Goal: Information Seeking & Learning: Check status

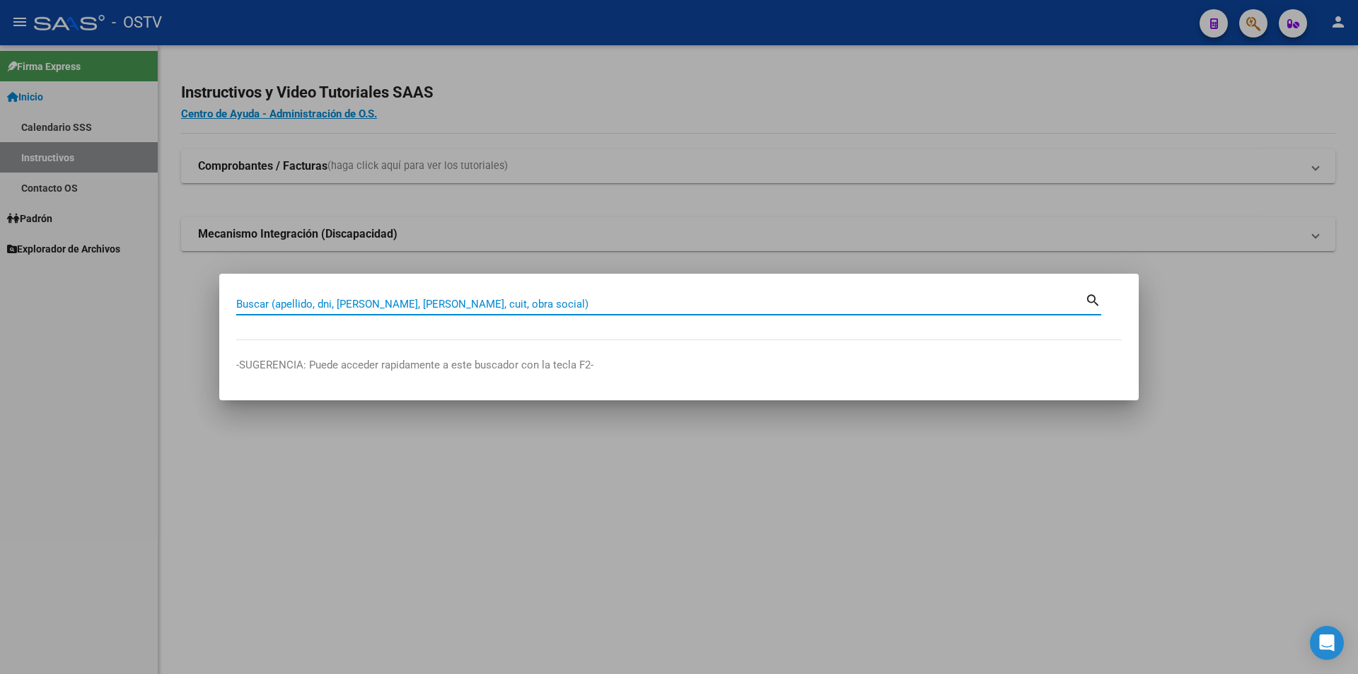
paste input "20368480054"
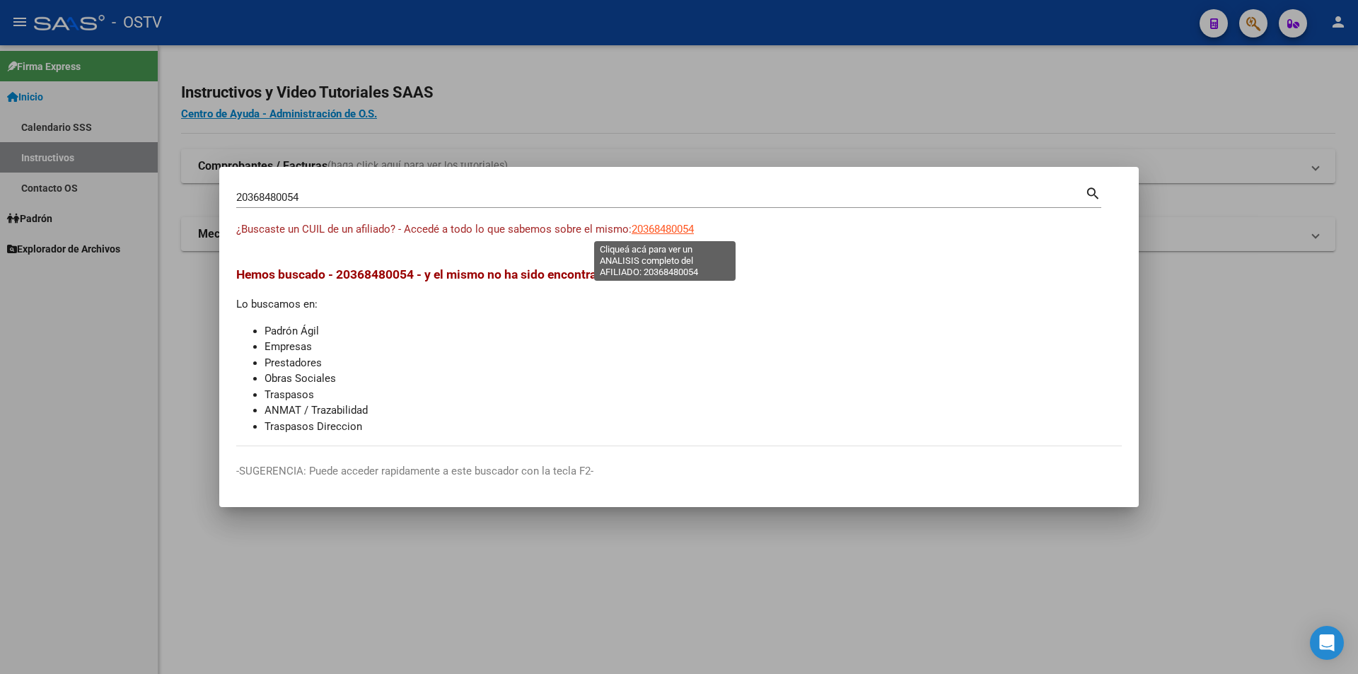
click at [674, 234] on span "20368480054" at bounding box center [663, 229] width 62 height 13
click at [294, 203] on input "20368480054" at bounding box center [660, 197] width 849 height 13
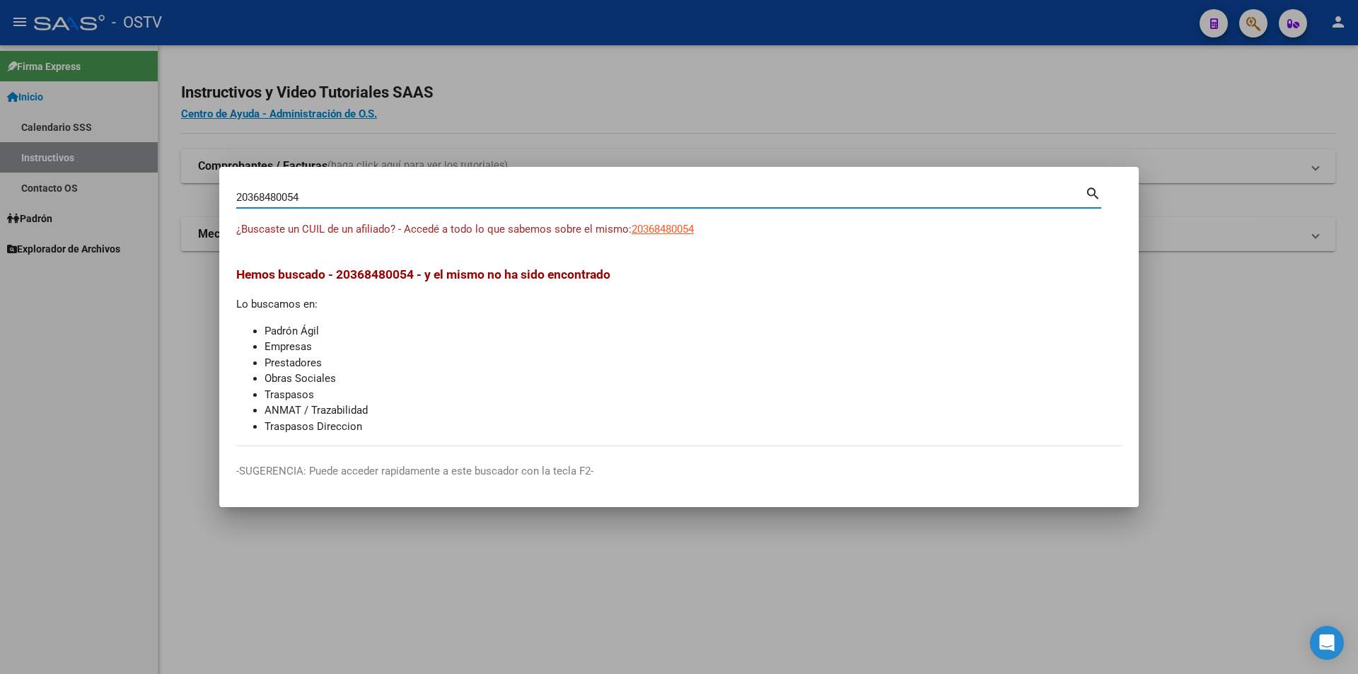
click at [279, 202] on input "20368480054" at bounding box center [660, 197] width 849 height 13
type input "2"
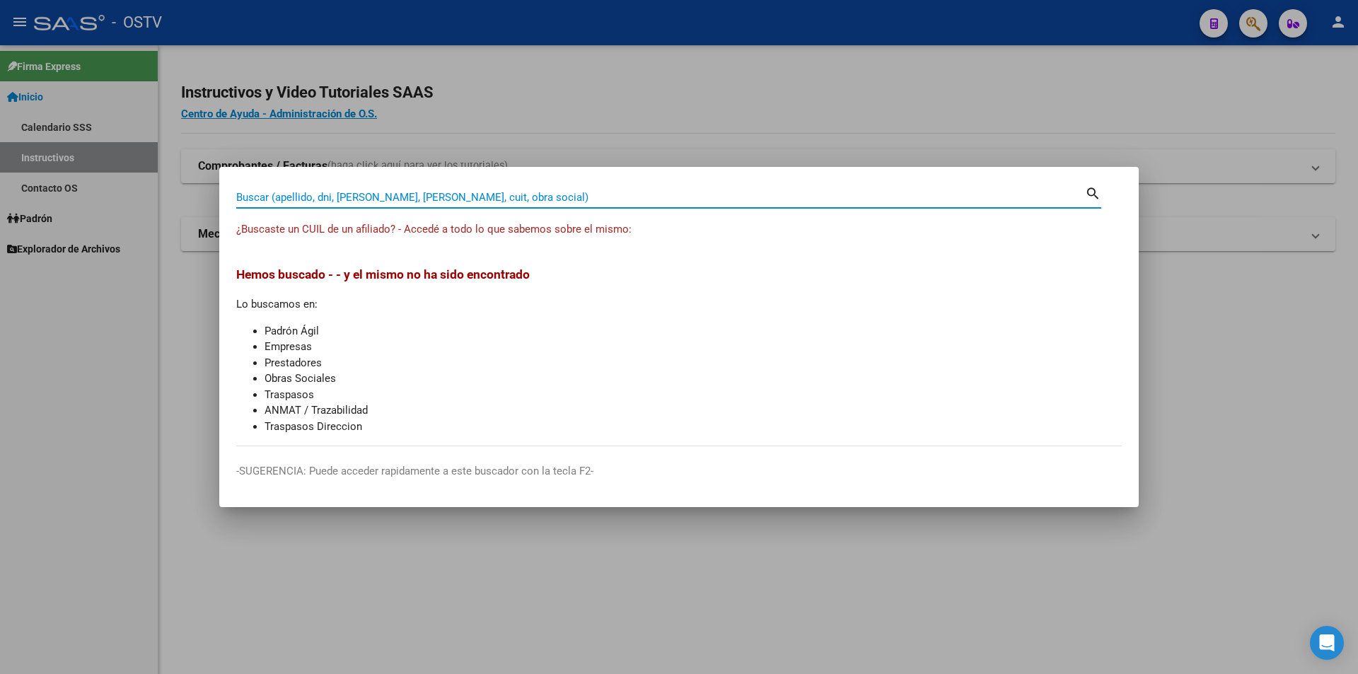
paste input "20373035867"
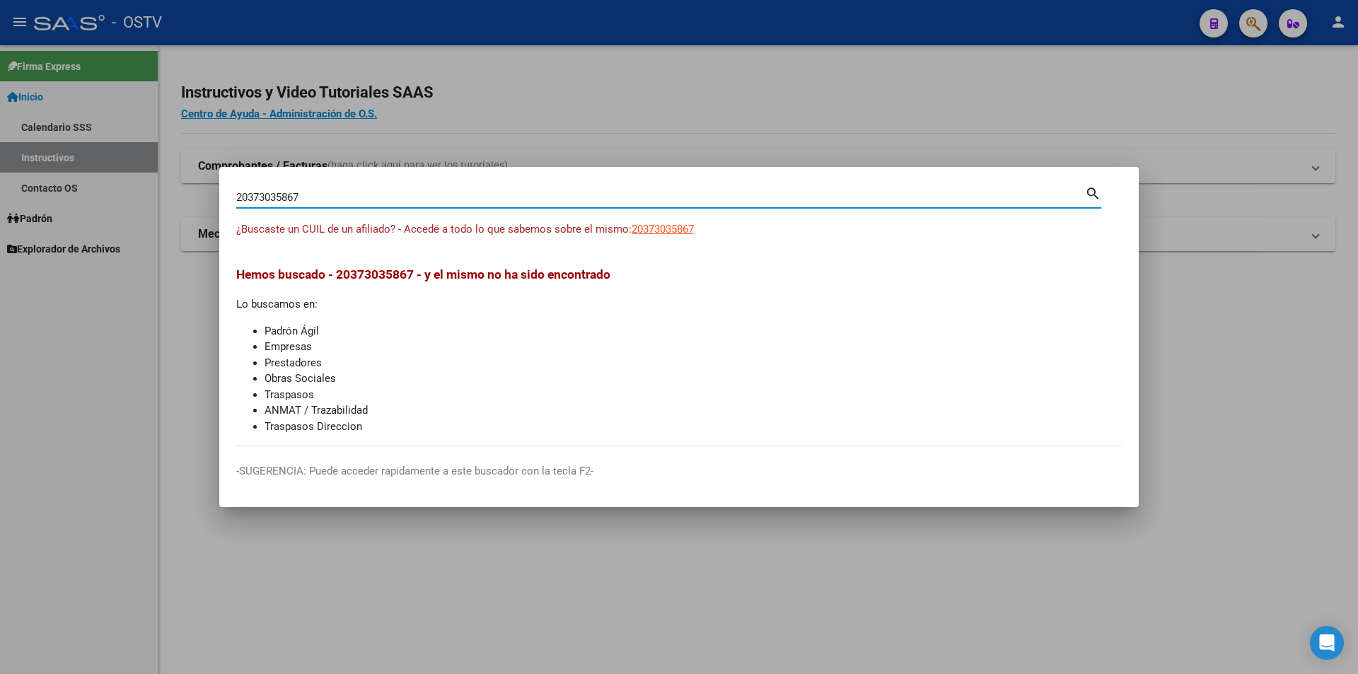
type input "20373035867"
click at [656, 233] on span "20373035867" at bounding box center [663, 229] width 62 height 13
type textarea "20373035867"
click at [286, 195] on input "20373035867" at bounding box center [660, 197] width 849 height 13
click at [274, 192] on input "20373035867" at bounding box center [660, 197] width 849 height 13
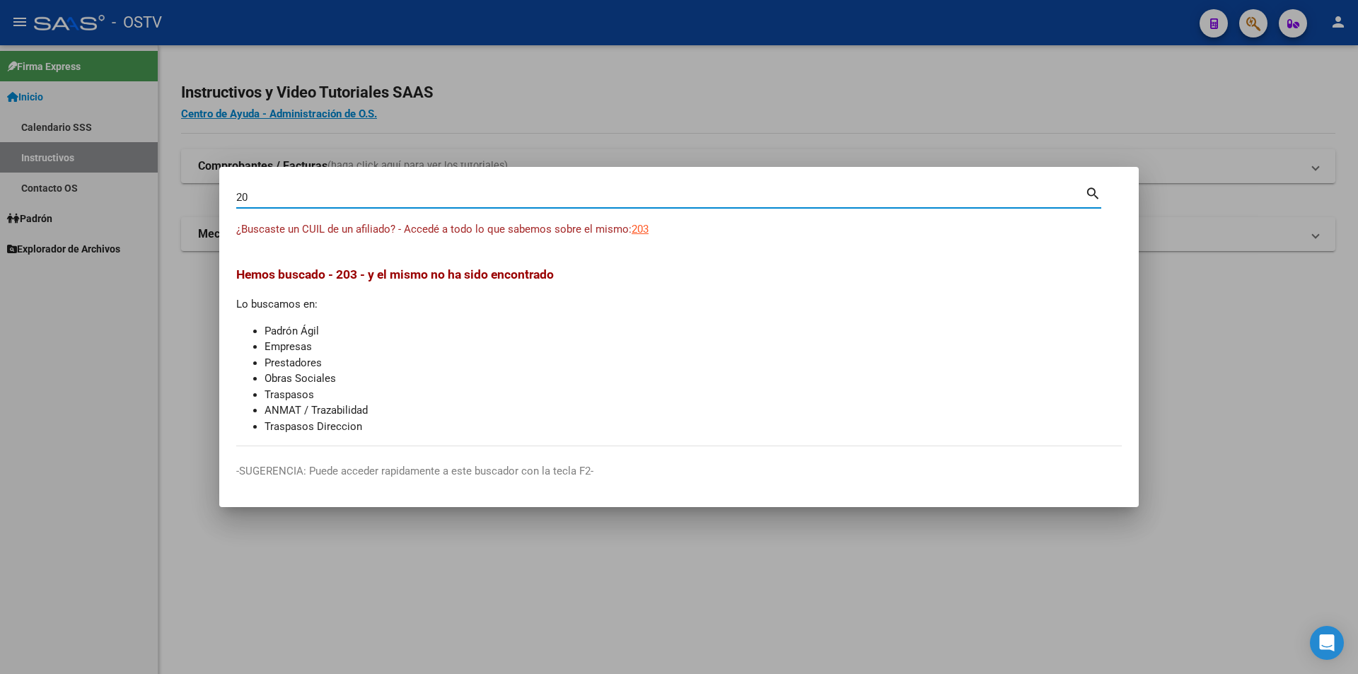
type input "2"
paste input "20412013418"
type input "20412013418"
click at [666, 232] on span "20412013418" at bounding box center [663, 229] width 62 height 13
type textarea "20412013418"
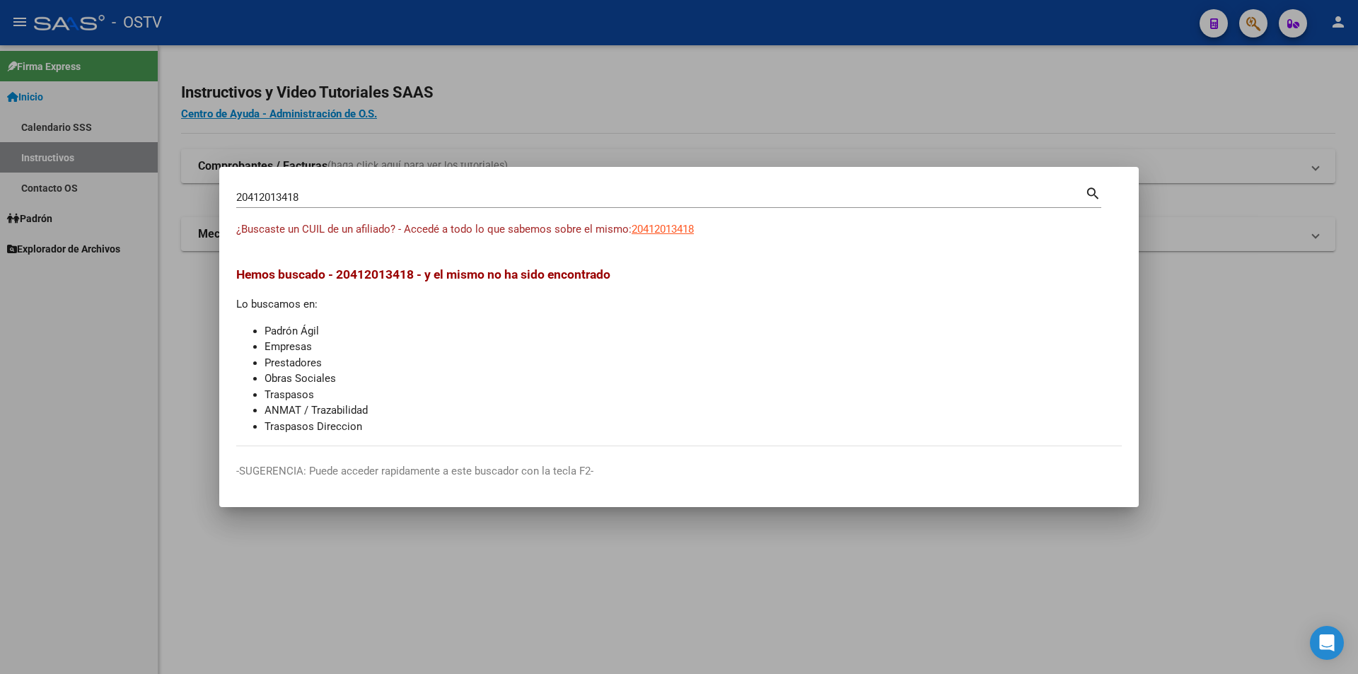
click at [271, 187] on div "20412013418 [PERSON_NAME] (apellido, dni, [PERSON_NAME], [PERSON_NAME], cuit, o…" at bounding box center [660, 197] width 849 height 21
click at [257, 195] on input "20412013418" at bounding box center [660, 197] width 849 height 13
drag, startPoint x: 322, startPoint y: 193, endPoint x: -61, endPoint y: 231, distance: 384.5
click at [0, 231] on html "menu - OSTV person Firma Express Inicio Calendario SSS Instructivos Contacto OS…" at bounding box center [679, 337] width 1358 height 674
paste input "0081289"
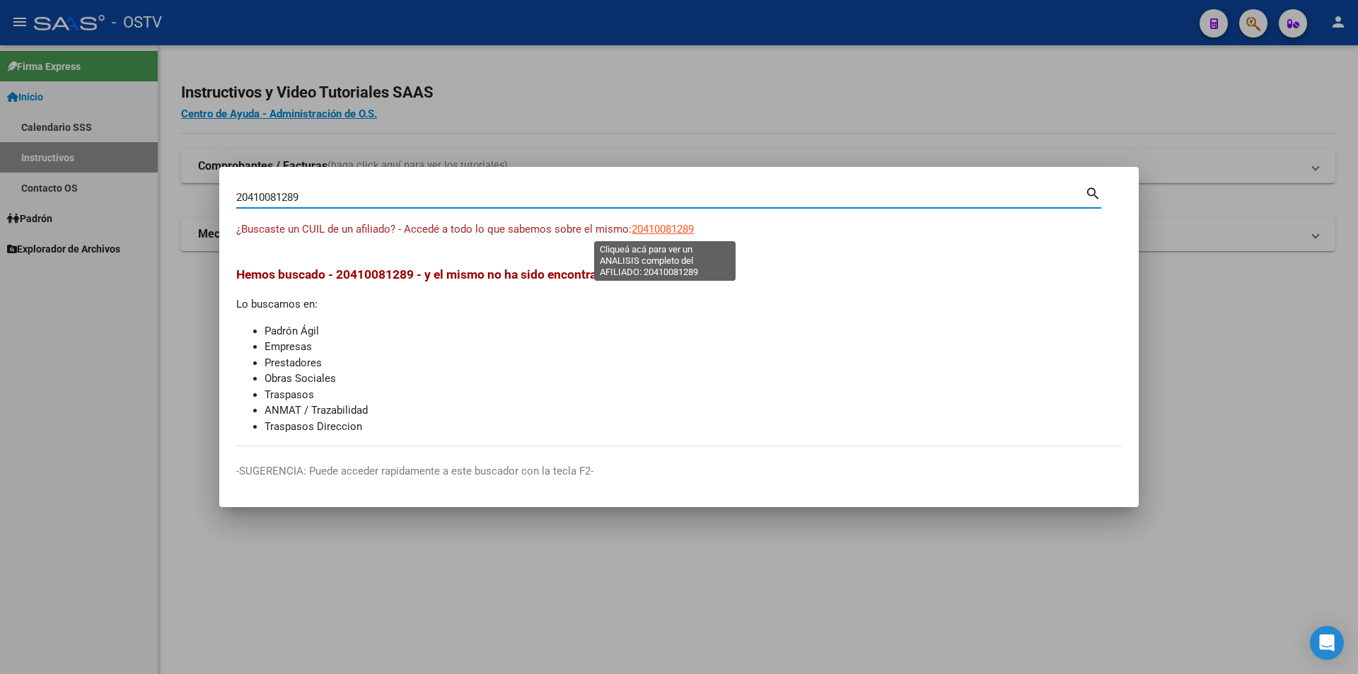
type input "20410081289"
click at [660, 229] on span "20410081289" at bounding box center [663, 229] width 62 height 13
type textarea "20410081289"
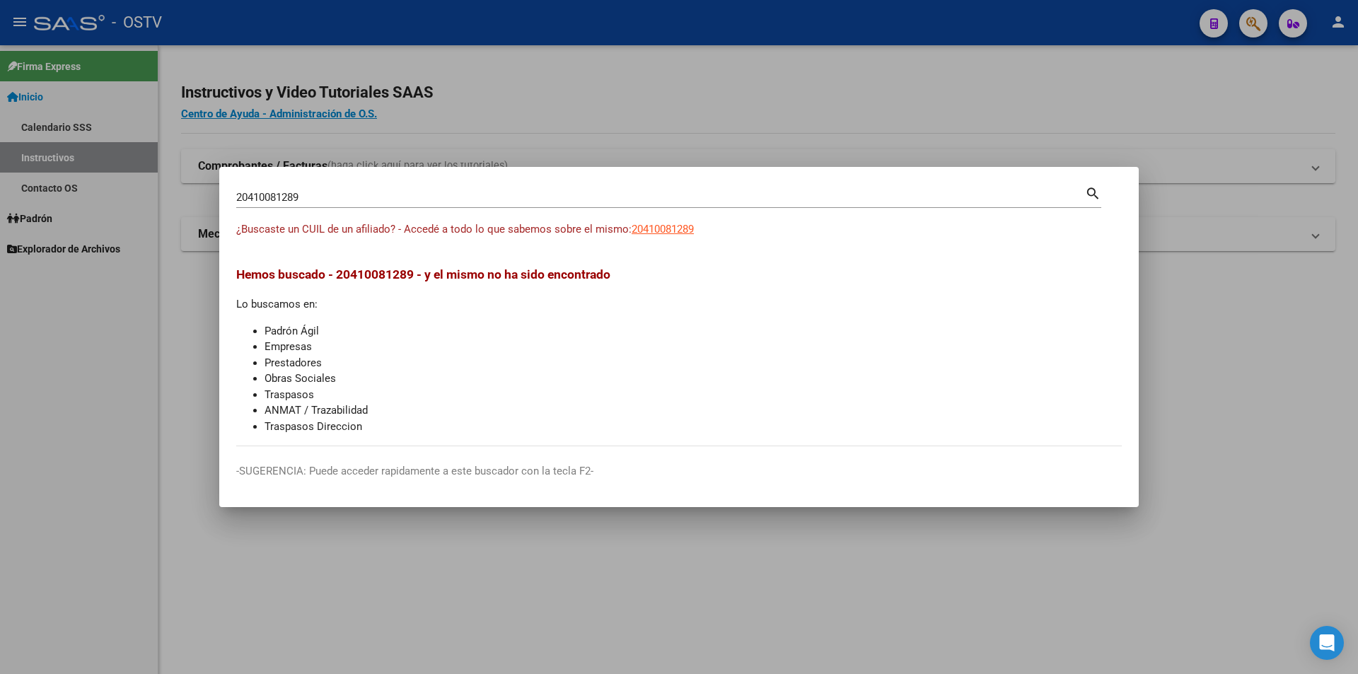
click at [283, 196] on input "20410081289" at bounding box center [660, 197] width 849 height 13
click at [262, 192] on input "20410081289" at bounding box center [660, 197] width 849 height 13
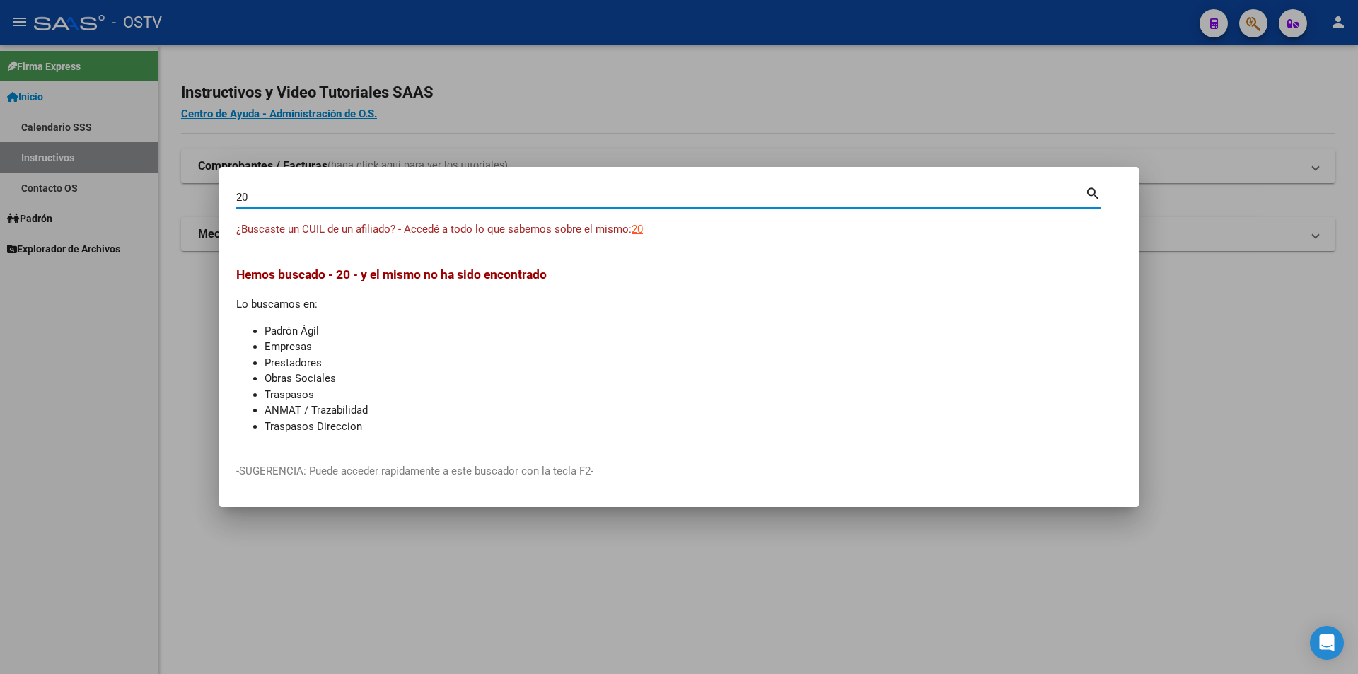
type input "2"
paste input "27475105651"
type input "27475105651"
click at [673, 227] on span "27475105651" at bounding box center [663, 229] width 62 height 13
type textarea "27475105651"
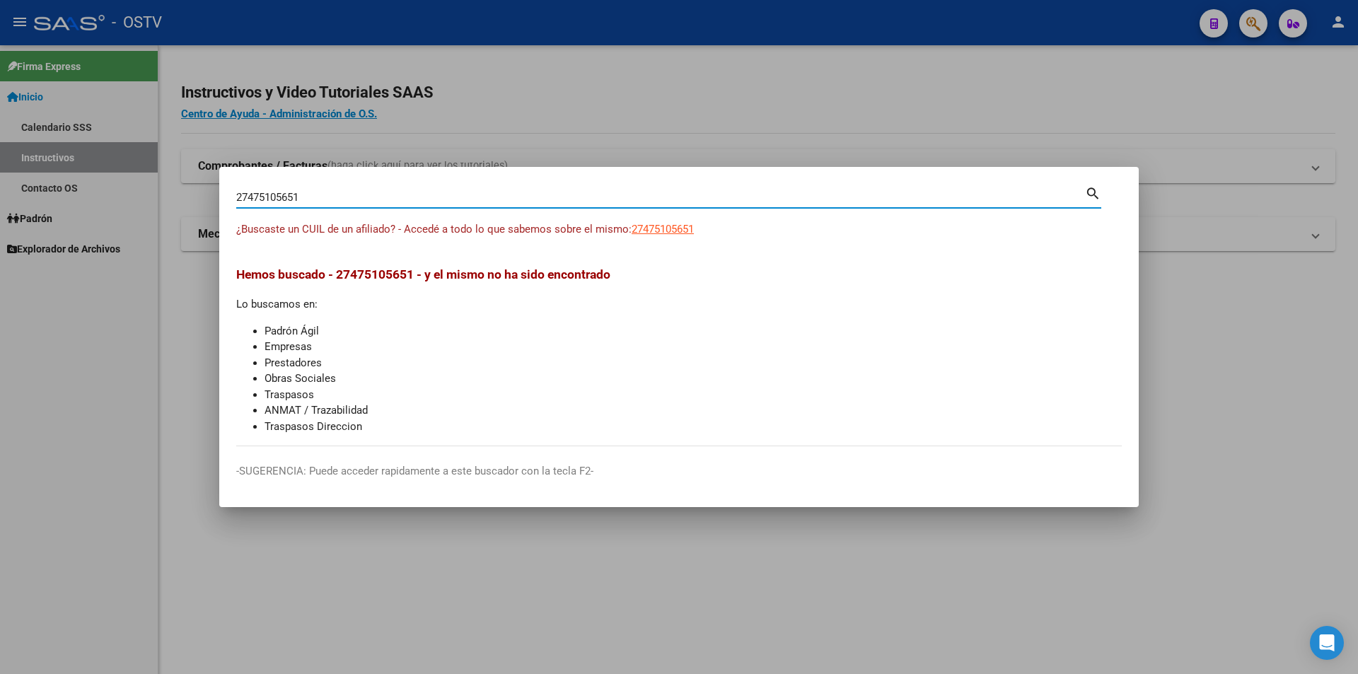
drag, startPoint x: 308, startPoint y: 201, endPoint x: 211, endPoint y: 179, distance: 99.3
click at [211, 178] on div "27475105651 Buscar (apellido, dni, cuil, nro traspaso, cuit, obra social) searc…" at bounding box center [679, 337] width 1358 height 674
paste input "0359706937"
type input "20359706937"
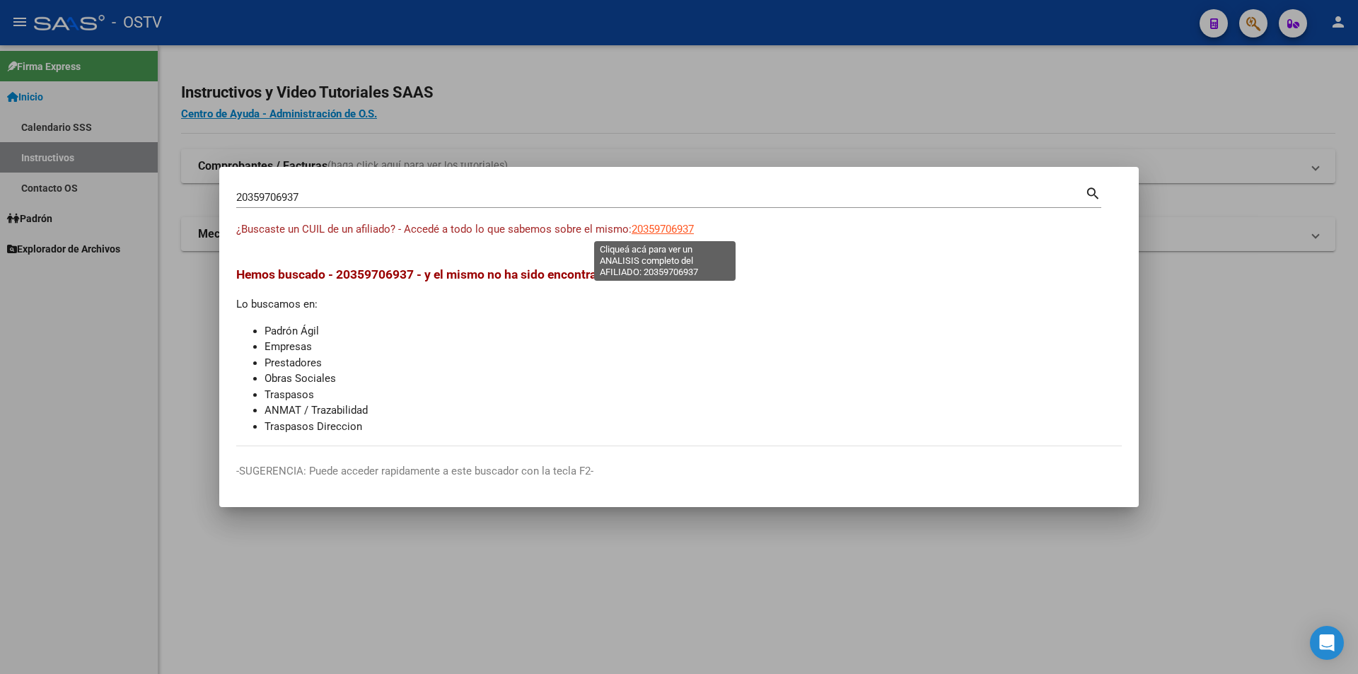
click at [659, 224] on span "20359706937" at bounding box center [663, 229] width 62 height 13
type textarea "20359706937"
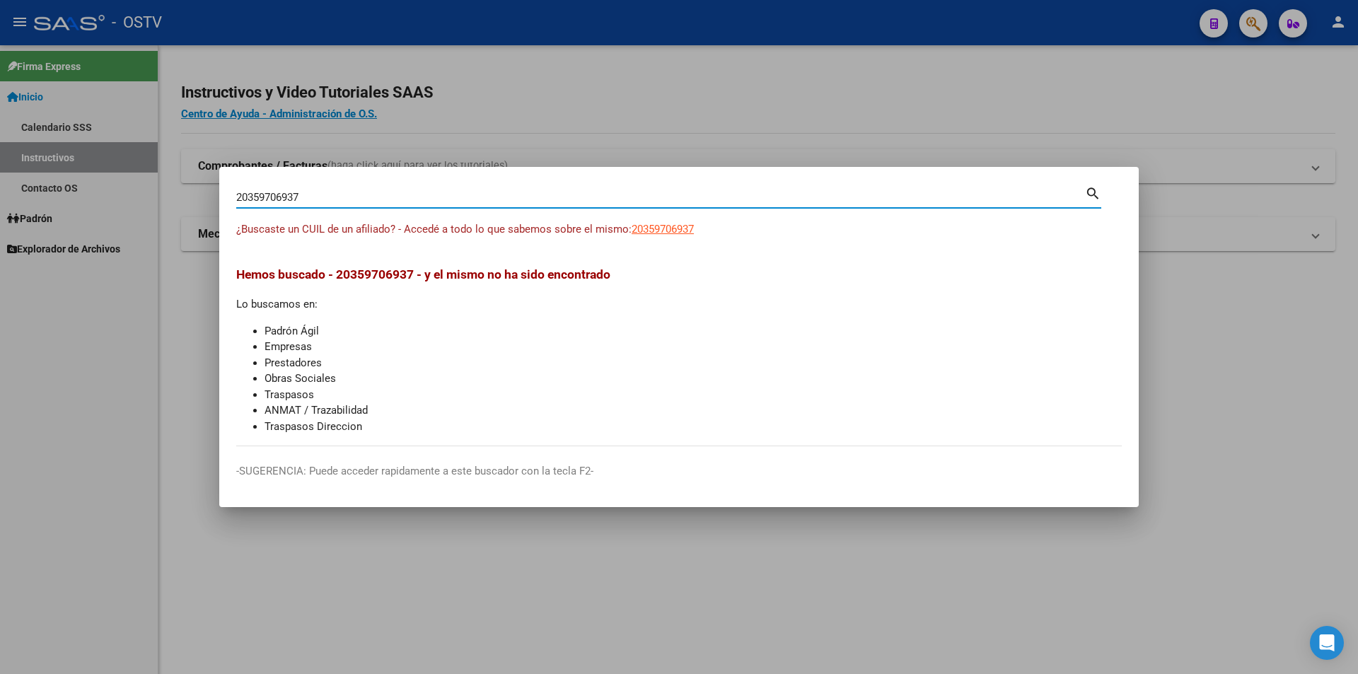
drag, startPoint x: 421, startPoint y: 195, endPoint x: -61, endPoint y: 144, distance: 484.4
click at [0, 144] on html "menu - OSTV person Firma Express Inicio Calendario SSS Instructivos Contacto OS…" at bounding box center [679, 337] width 1358 height 674
paste input "451510860"
type input "20451510860"
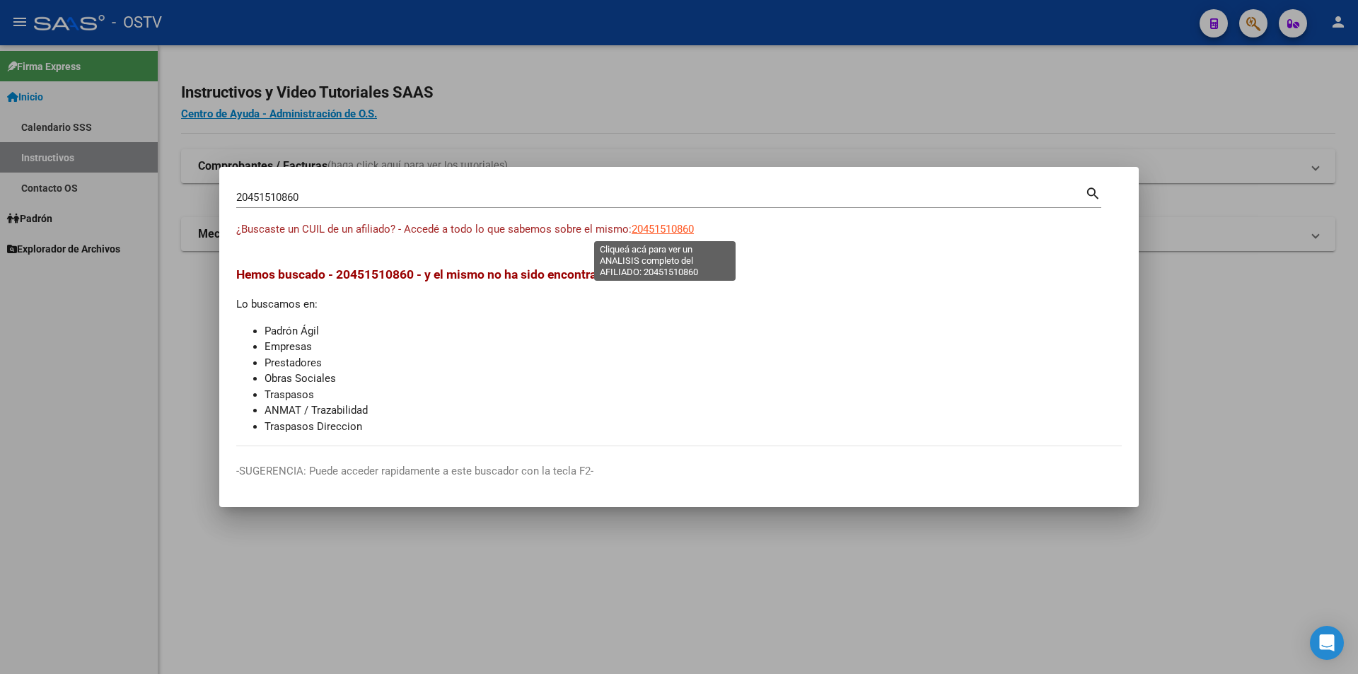
click at [677, 228] on span "20451510860" at bounding box center [663, 229] width 62 height 13
type textarea "20451510860"
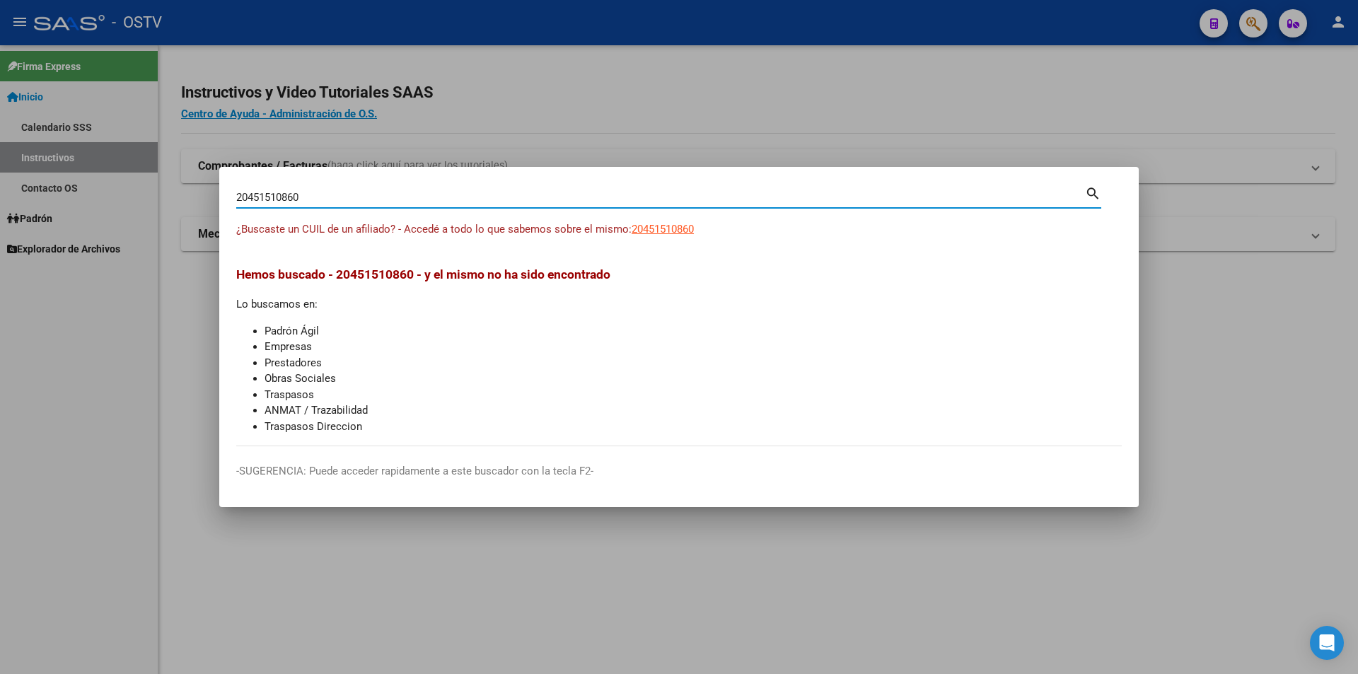
drag, startPoint x: 354, startPoint y: 192, endPoint x: -261, endPoint y: 316, distance: 627.1
click at [0, 316] on html "menu - OSTV person Firma Express Inicio Calendario SSS Instructivos Contacto OS…" at bounding box center [679, 337] width 1358 height 674
paste input "07187963"
type input "20407187963"
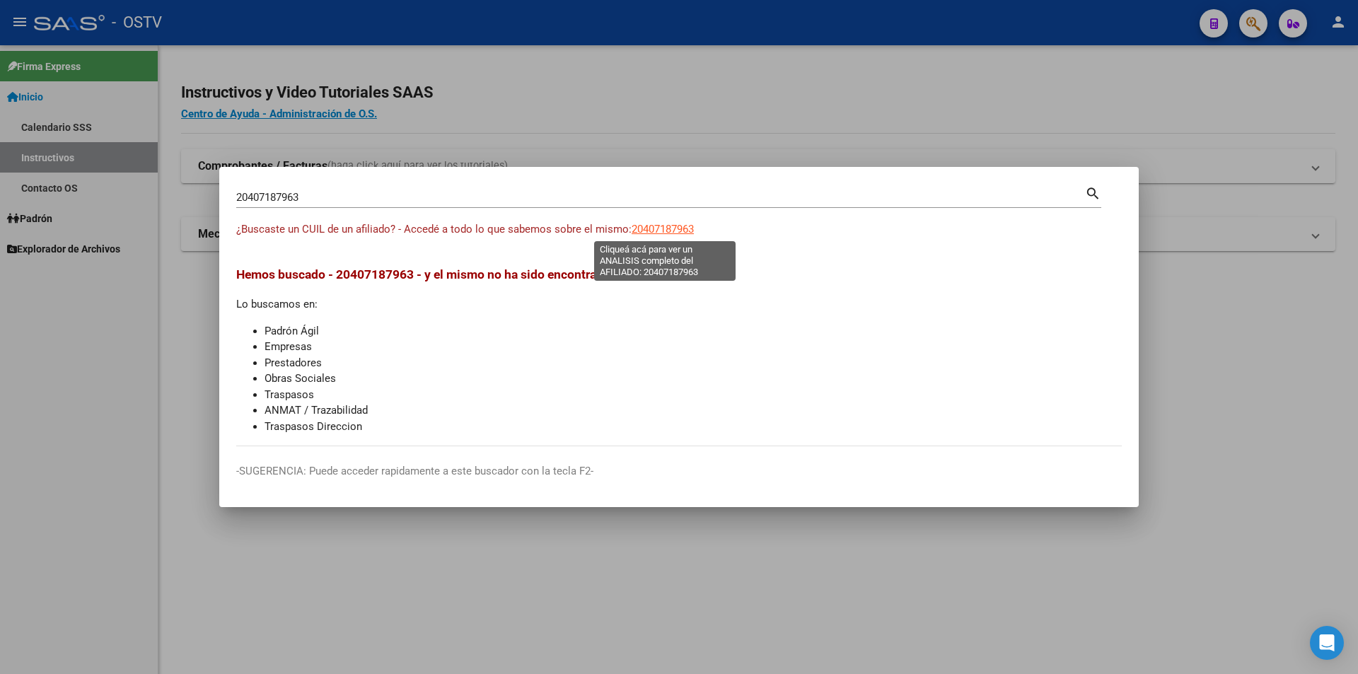
click at [666, 228] on span "20407187963" at bounding box center [663, 229] width 62 height 13
type textarea "20407187963"
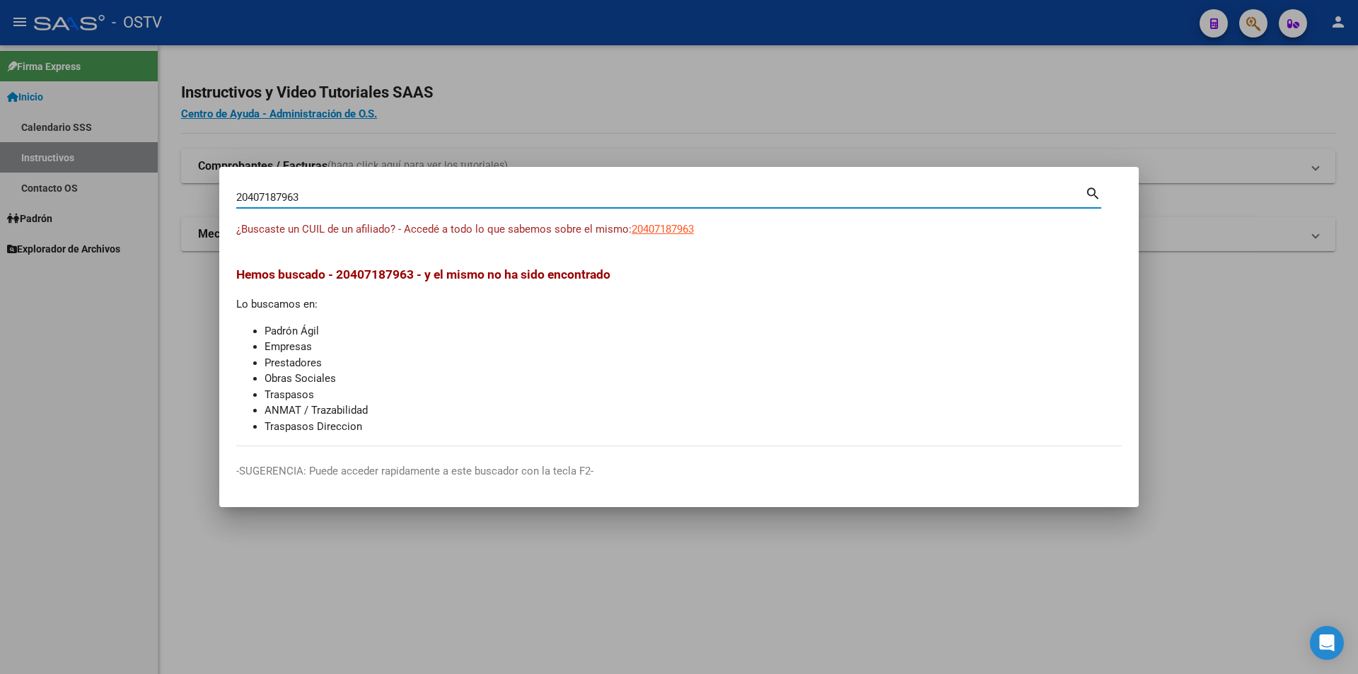
drag, startPoint x: 326, startPoint y: 196, endPoint x: 127, endPoint y: 180, distance: 199.4
click at [142, 173] on div "20407187963 Buscar (apellido, dni, cuil, nro traspaso, cuit, obra social) searc…" at bounding box center [679, 337] width 1358 height 674
paste input "7366988756"
type input "27366988756"
click at [680, 226] on span "27366988756" at bounding box center [663, 229] width 62 height 13
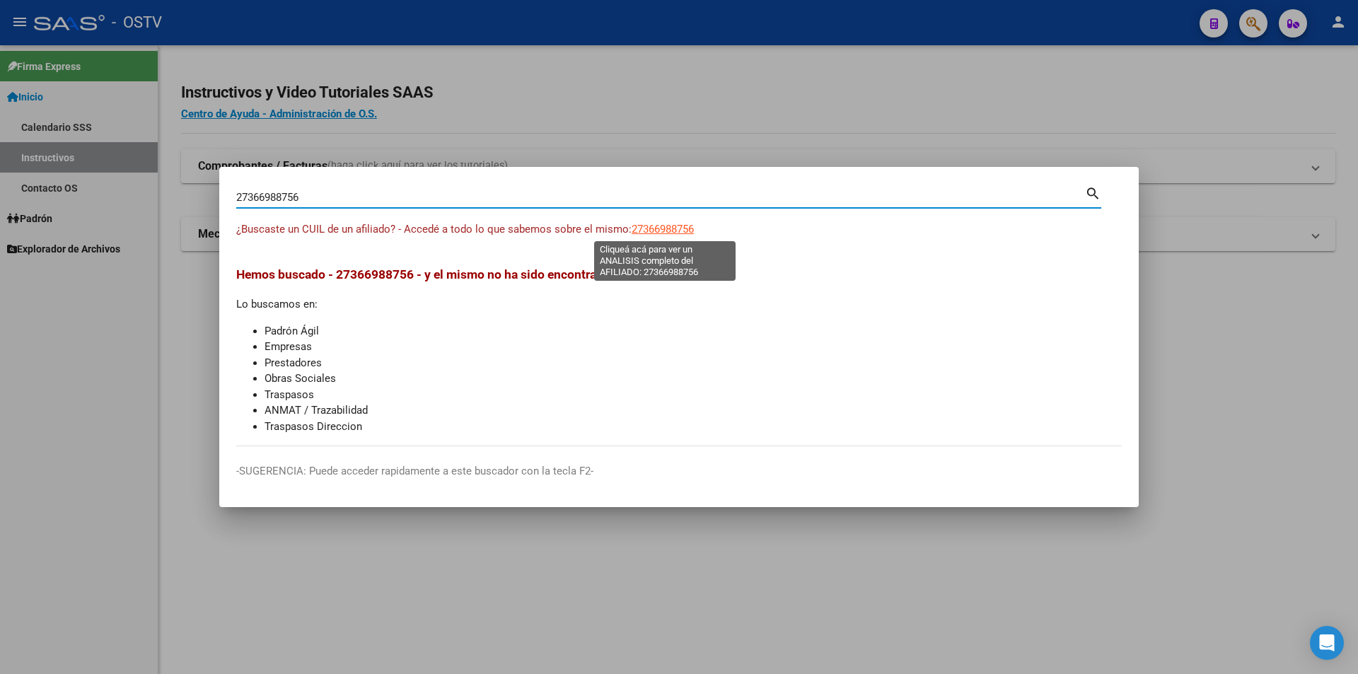
type textarea "27366988756"
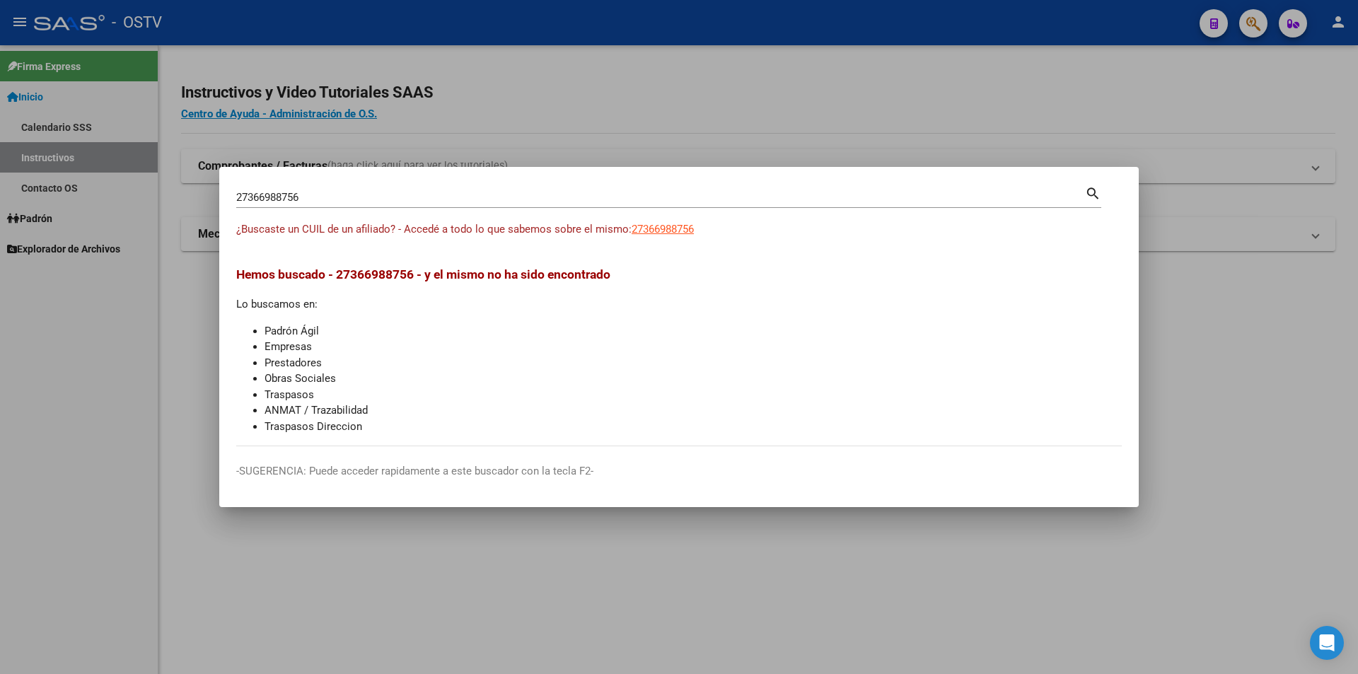
drag, startPoint x: 332, startPoint y: 205, endPoint x: 324, endPoint y: 202, distance: 8.5
click at [324, 202] on div "27366988756 Buscar (apellido, dni, [PERSON_NAME], [PERSON_NAME], cuit, obra soc…" at bounding box center [660, 197] width 849 height 21
drag, startPoint x: 332, startPoint y: 190, endPoint x: 139, endPoint y: 263, distance: 207.0
click at [149, 259] on div "27366988756 Buscar (apellido, dni, cuil, nro traspaso, cuit, obra social) searc…" at bounding box center [679, 337] width 1358 height 674
paste input "95020139"
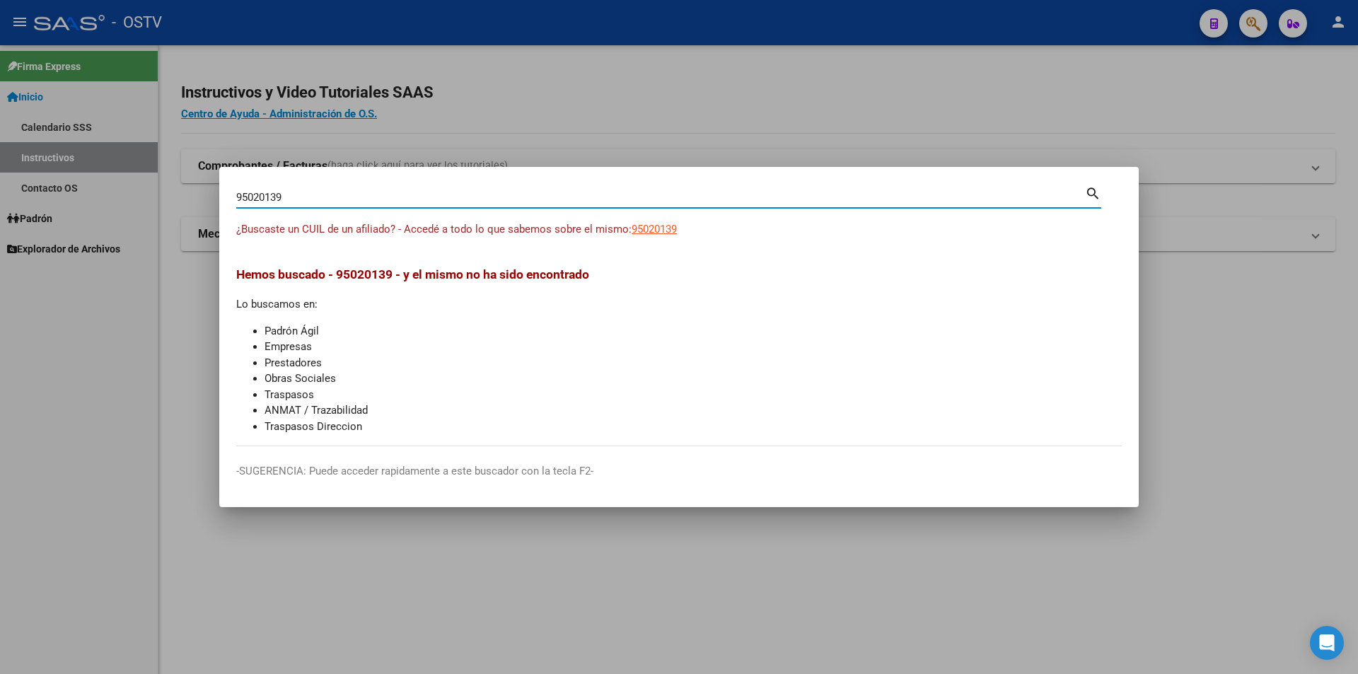
type input "95020139"
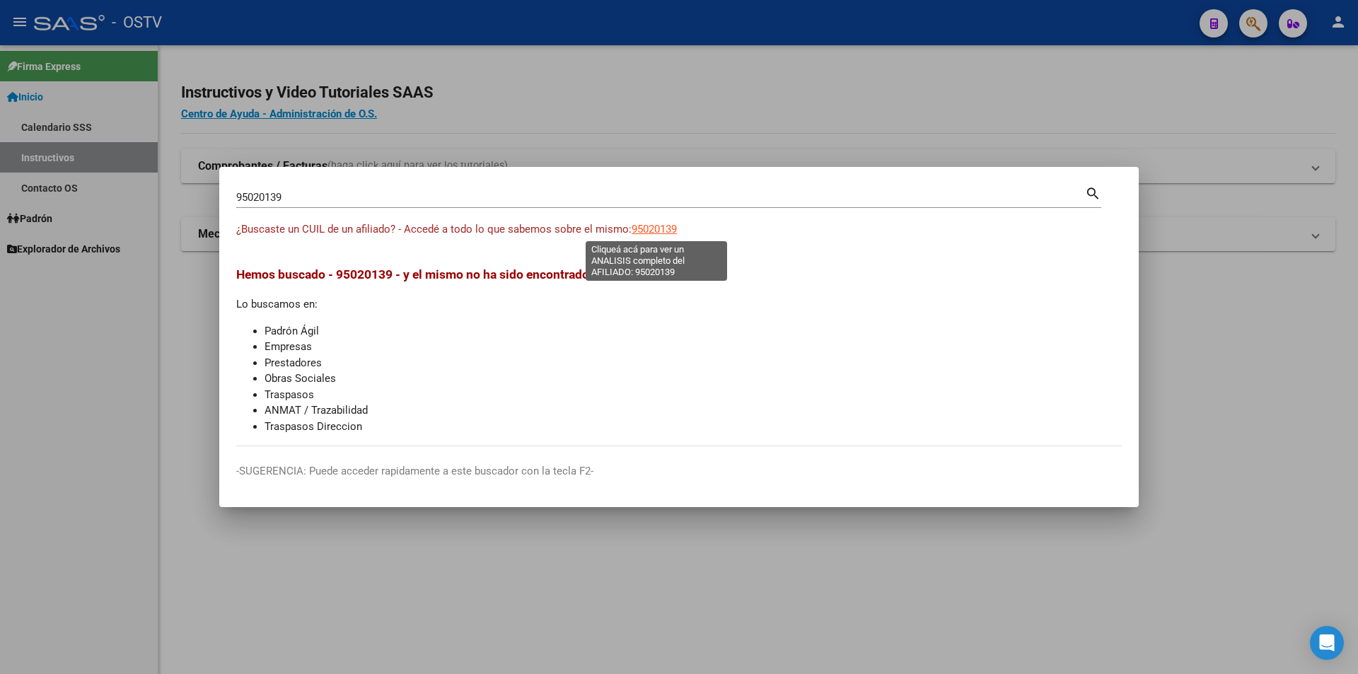
click at [651, 224] on span "95020139" at bounding box center [654, 229] width 45 height 13
type textarea "95020139"
drag, startPoint x: 395, startPoint y: 183, endPoint x: 392, endPoint y: 197, distance: 14.4
click at [393, 187] on div "95020139 Buscar (apellido, dni, [PERSON_NAME], [PERSON_NAME], cuit, obra social…" at bounding box center [668, 196] width 865 height 24
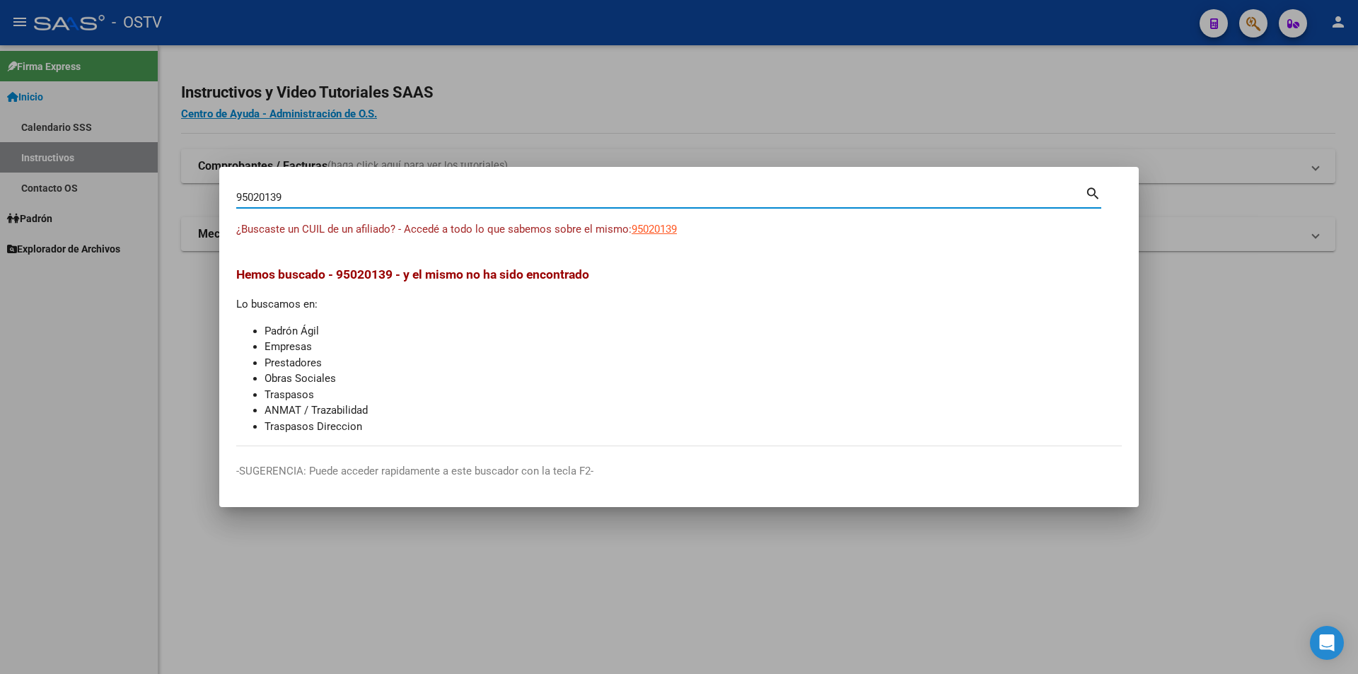
drag, startPoint x: 353, startPoint y: 194, endPoint x: -830, endPoint y: 526, distance: 1228.9
click at [0, 526] on html "menu - OSTV person Firma Express Inicio Calendario SSS Instructivos Contacto OS…" at bounding box center [679, 337] width 1358 height 674
paste input "27426597484"
type input "27426597484"
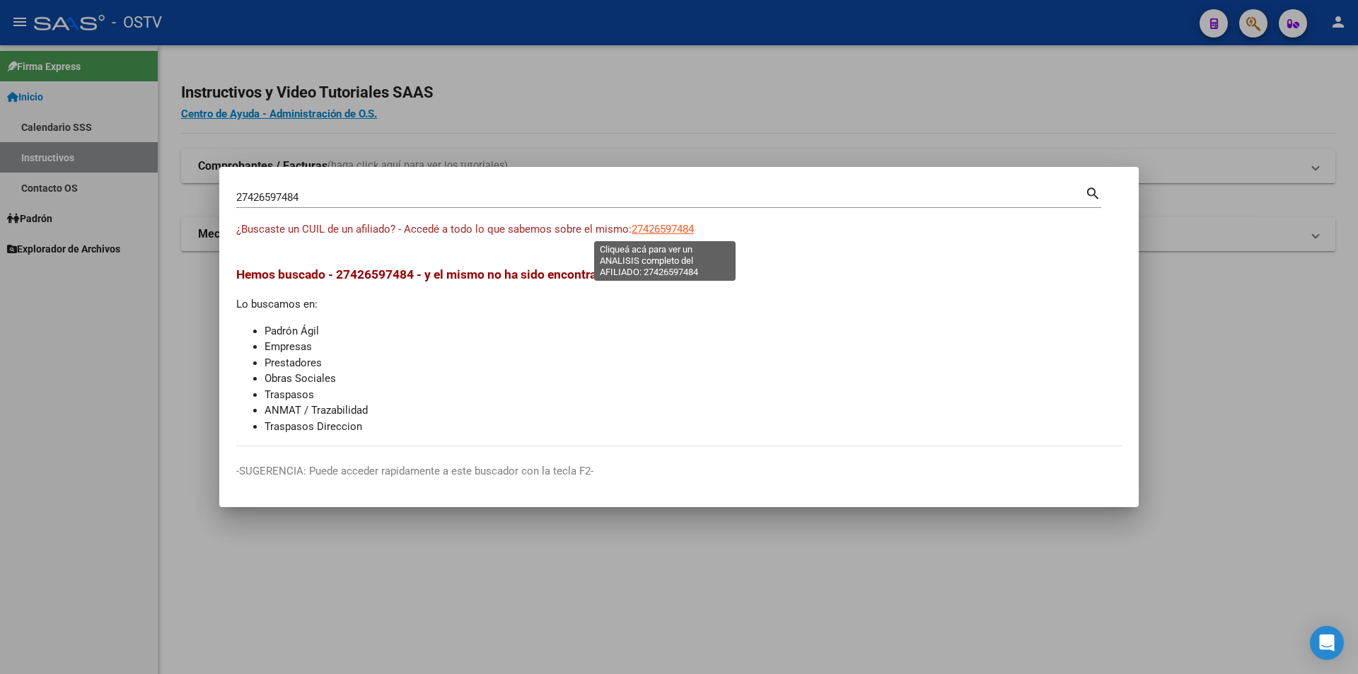
click at [645, 231] on span "27426597484" at bounding box center [663, 229] width 62 height 13
type textarea "27426597484"
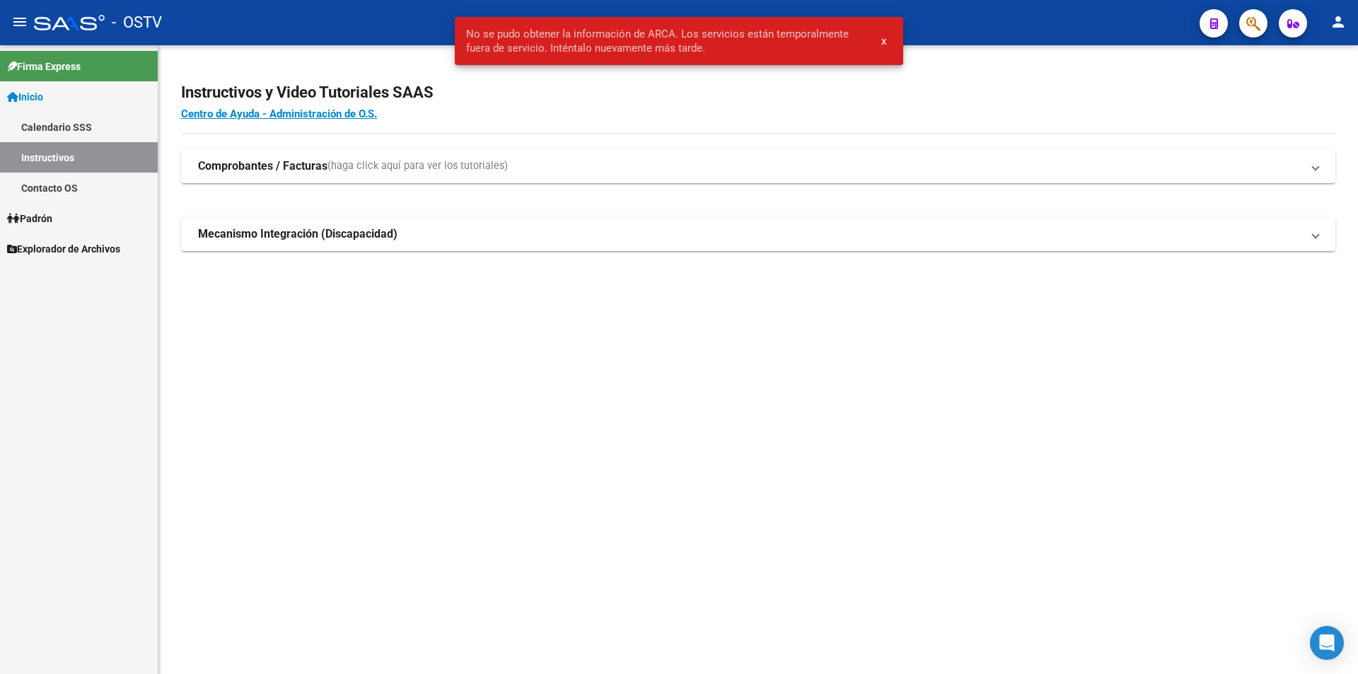
drag, startPoint x: 492, startPoint y: 496, endPoint x: 480, endPoint y: 495, distance: 11.3
click at [481, 495] on mat-sidenav-content "Instructivos y Video Tutoriales SAAS Centro de Ayuda - Administración de O.S. C…" at bounding box center [758, 359] width 1200 height 629
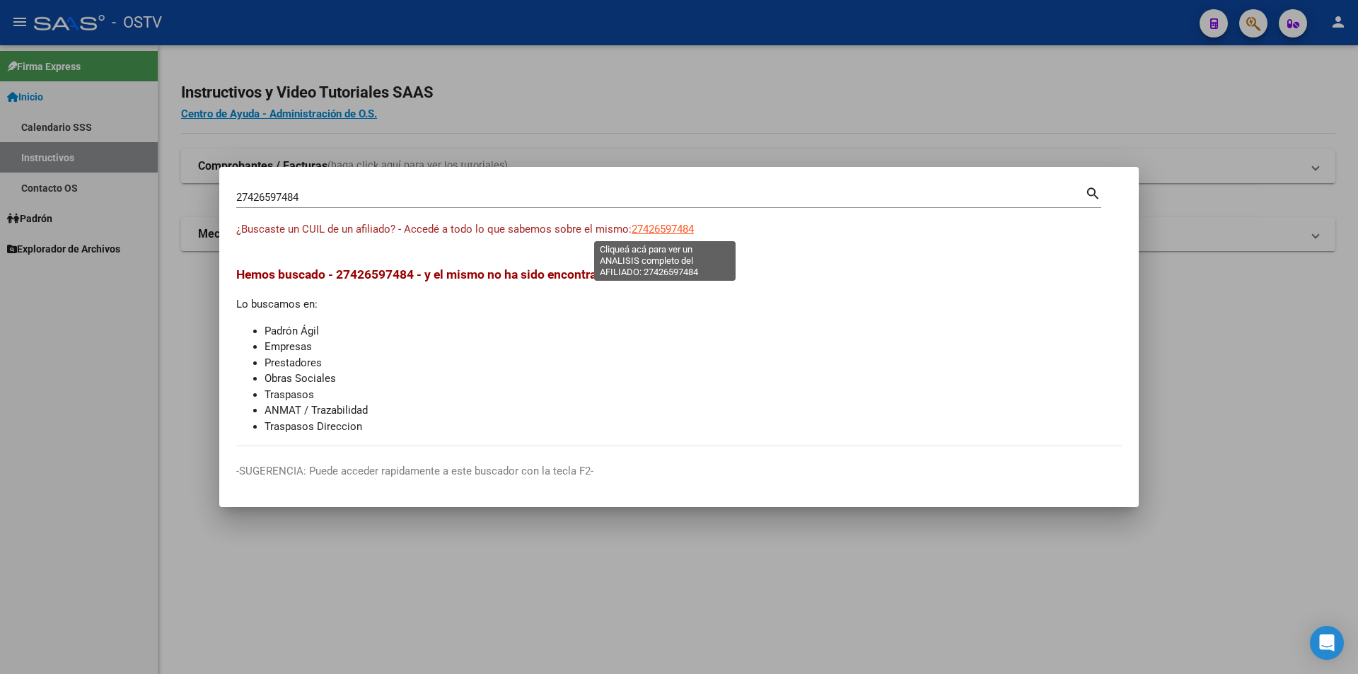
click at [671, 229] on span "27426597484" at bounding box center [663, 229] width 62 height 13
click at [294, 196] on input "27426597484" at bounding box center [660, 197] width 849 height 13
click at [286, 196] on input "27426597484" at bounding box center [660, 197] width 849 height 13
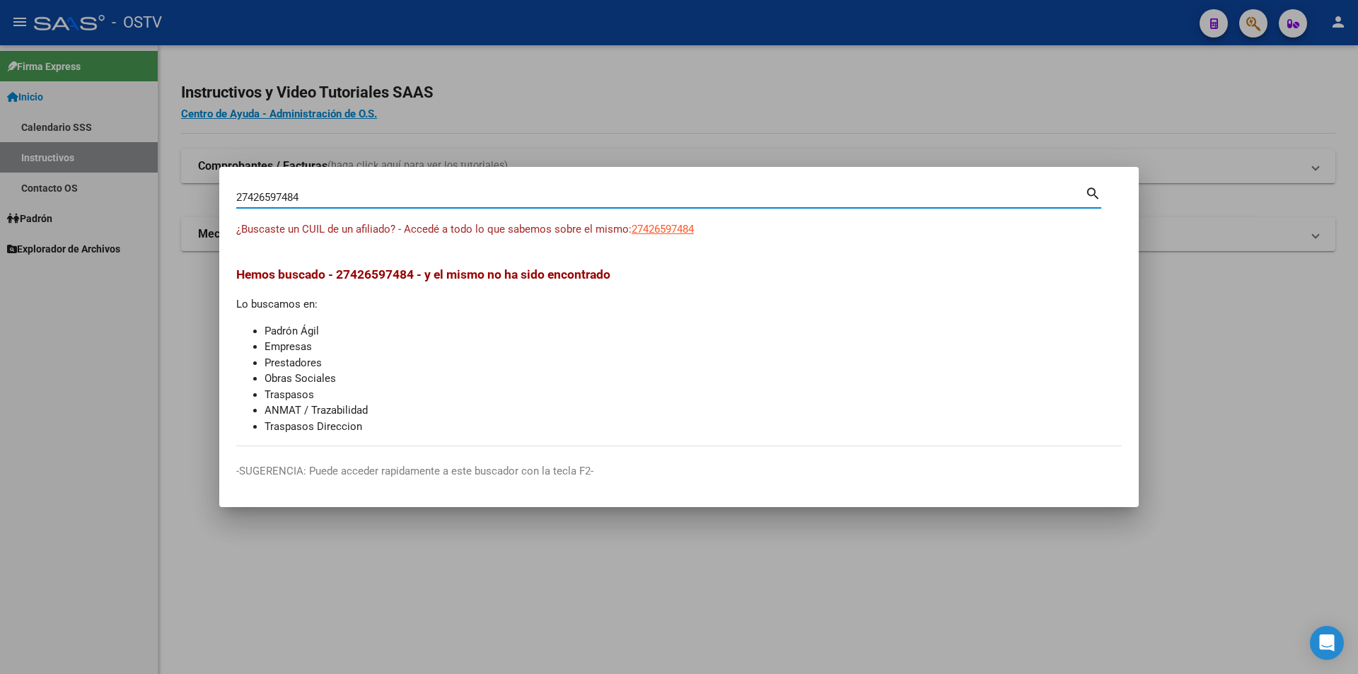
paste input "80908509"
type input "27480908509"
click at [680, 231] on span "27480908509" at bounding box center [663, 229] width 62 height 13
type textarea "27480908509"
drag, startPoint x: 399, startPoint y: 192, endPoint x: -591, endPoint y: 349, distance: 1001.8
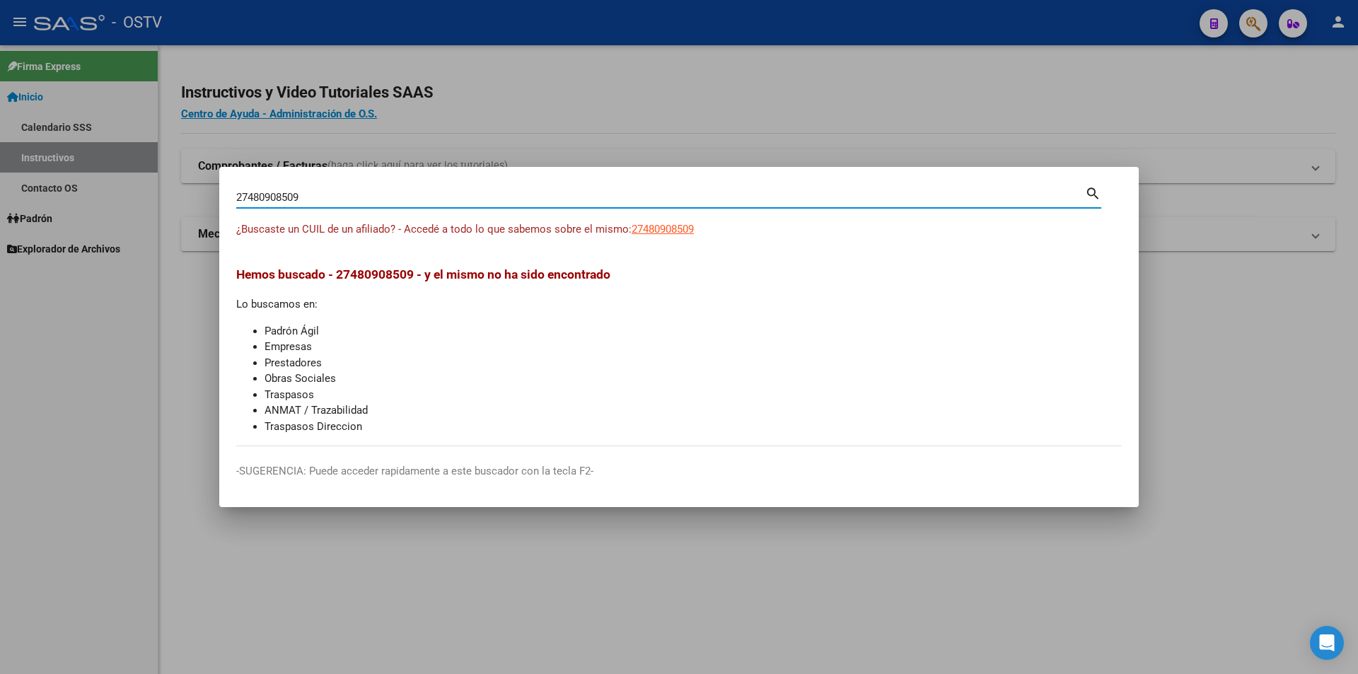
click at [0, 349] on html "menu - OSTV person Firma Express Inicio Calendario SSS Instructivos Contacto OS…" at bounding box center [679, 337] width 1358 height 674
paste input "0470979780"
type input "20470979780"
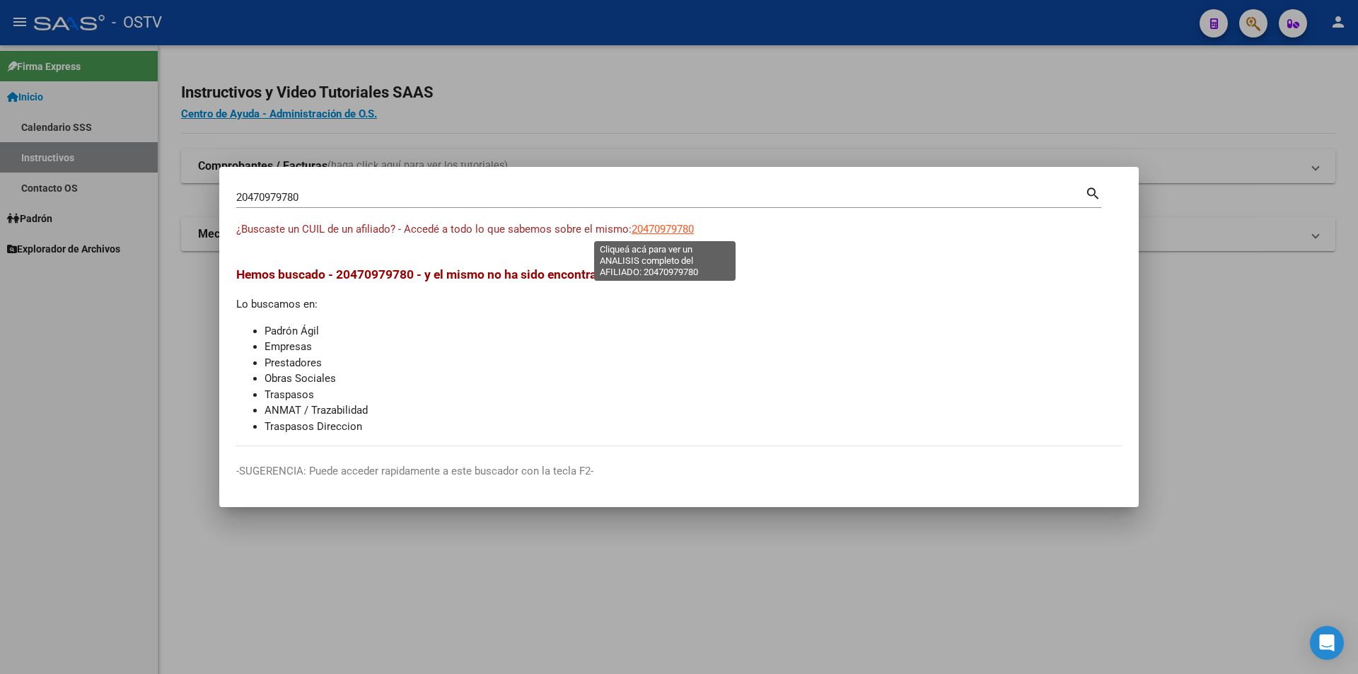
click at [680, 227] on span "20470979780" at bounding box center [663, 229] width 62 height 13
type textarea "20470979780"
click at [345, 189] on div "20470979780 Buscar (apellido, dni, [PERSON_NAME], [PERSON_NAME], cuit, obra soc…" at bounding box center [660, 197] width 849 height 21
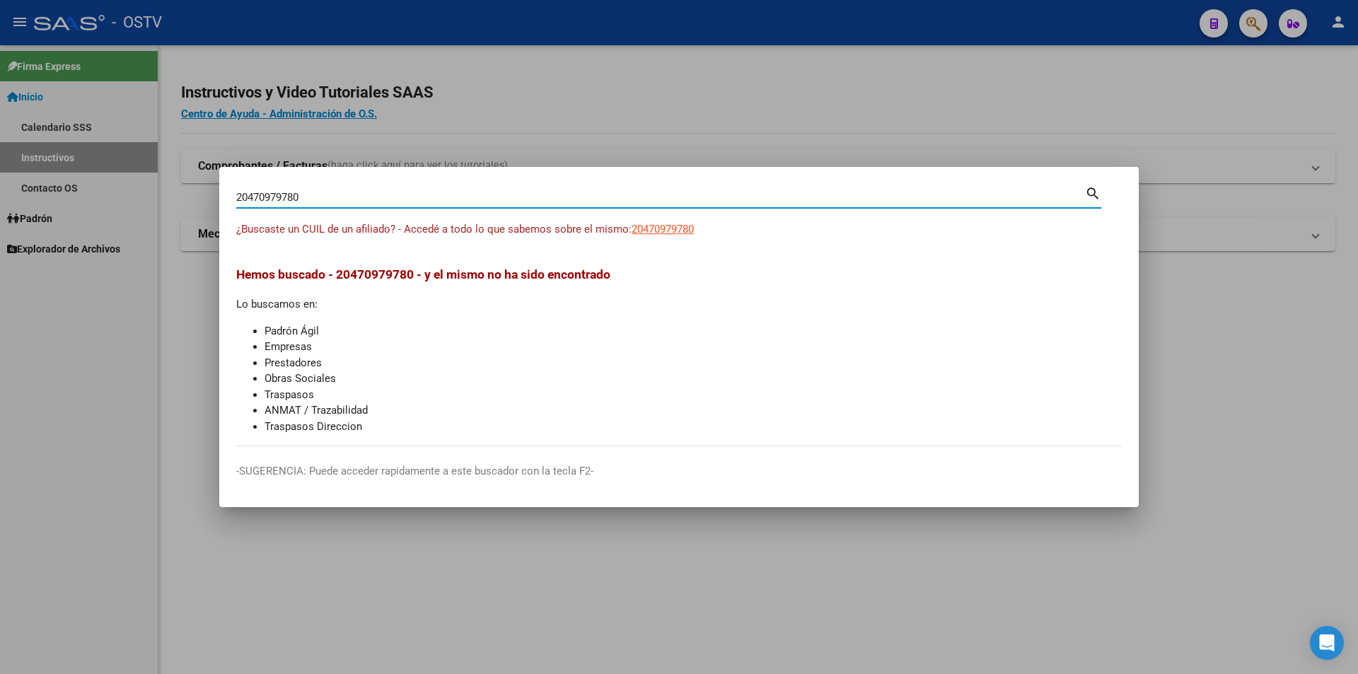
drag, startPoint x: 340, startPoint y: 196, endPoint x: -619, endPoint y: 342, distance: 969.5
click at [0, 342] on html "menu - OSTV person Firma Express Inicio Calendario SSS Instructivos Contacto OS…" at bounding box center [679, 337] width 1358 height 674
paste input "56269932"
type input "20456269932"
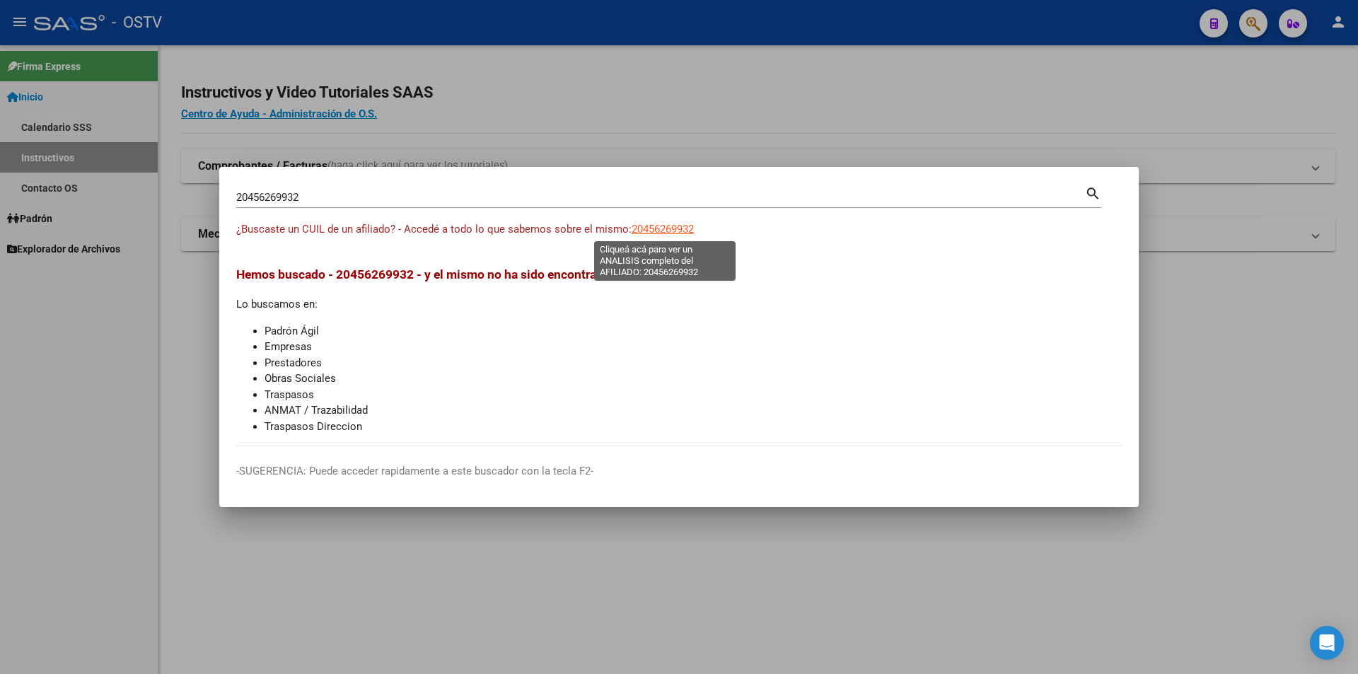
click at [676, 233] on span "20456269932" at bounding box center [663, 229] width 62 height 13
type textarea "20456269932"
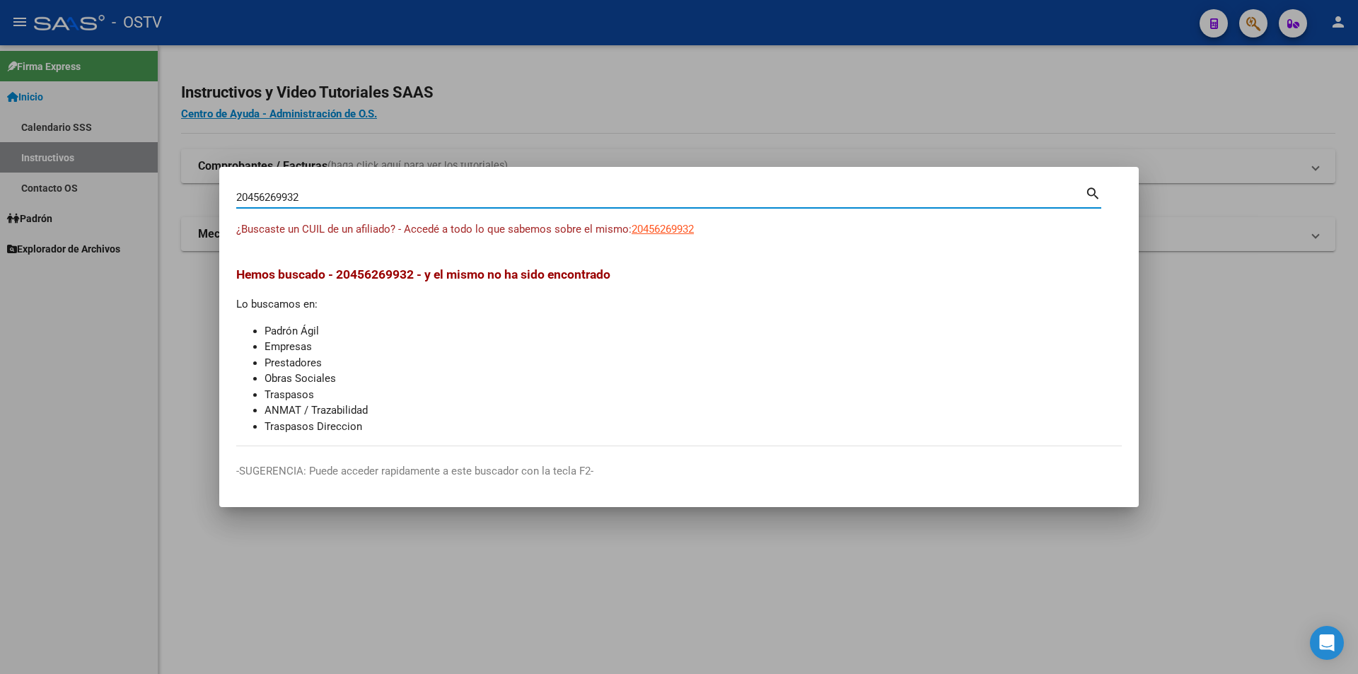
drag, startPoint x: 344, startPoint y: 199, endPoint x: -404, endPoint y: 287, distance: 752.8
click at [0, 287] on html "menu - OSTV person Firma Express Inicio Calendario SSS Instructivos Contacto OS…" at bounding box center [679, 337] width 1358 height 674
paste input "7951893515"
type input "27951893515"
click at [646, 233] on span "27951893515" at bounding box center [663, 229] width 62 height 13
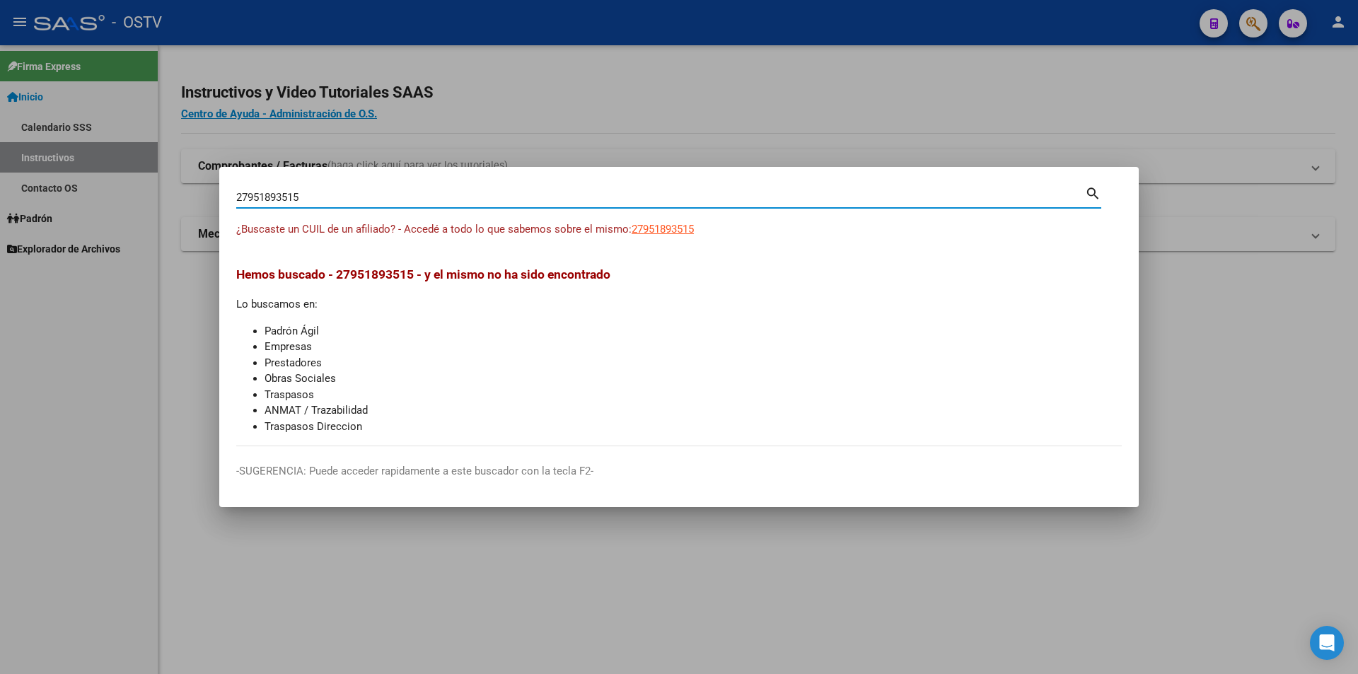
type textarea "27951893515"
drag, startPoint x: 362, startPoint y: 197, endPoint x: -137, endPoint y: 281, distance: 505.6
click at [0, 281] on html "menu - OSTV person Firma Express Inicio Calendario SSS Instructivos Contacto OS…" at bounding box center [679, 337] width 1358 height 674
paste input "42571734"
type input "27942571734"
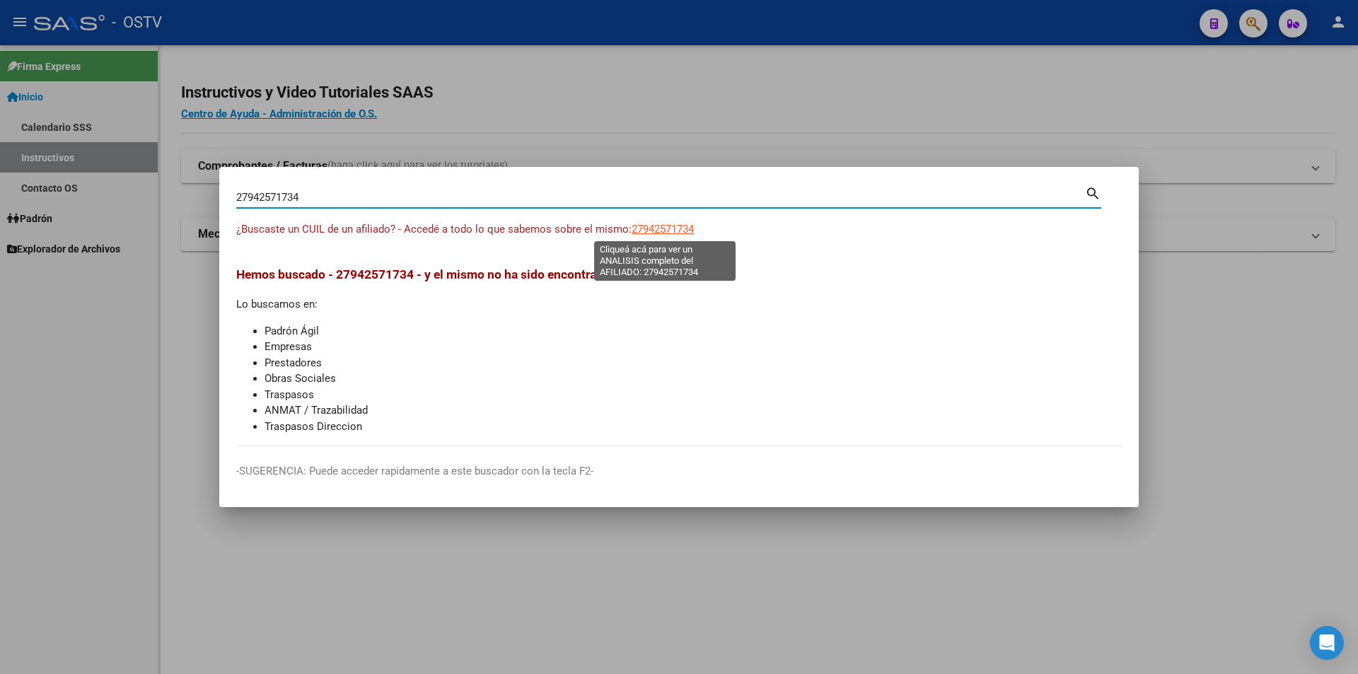
click at [684, 231] on span "27942571734" at bounding box center [663, 229] width 62 height 13
type textarea "27942571734"
drag, startPoint x: 324, startPoint y: 195, endPoint x: -424, endPoint y: 280, distance: 753.2
click at [0, 280] on html "menu - OSTV person Firma Express Inicio Calendario SSS Instructivos Contacto OS…" at bounding box center [679, 337] width 1358 height 674
paste input "0471652696"
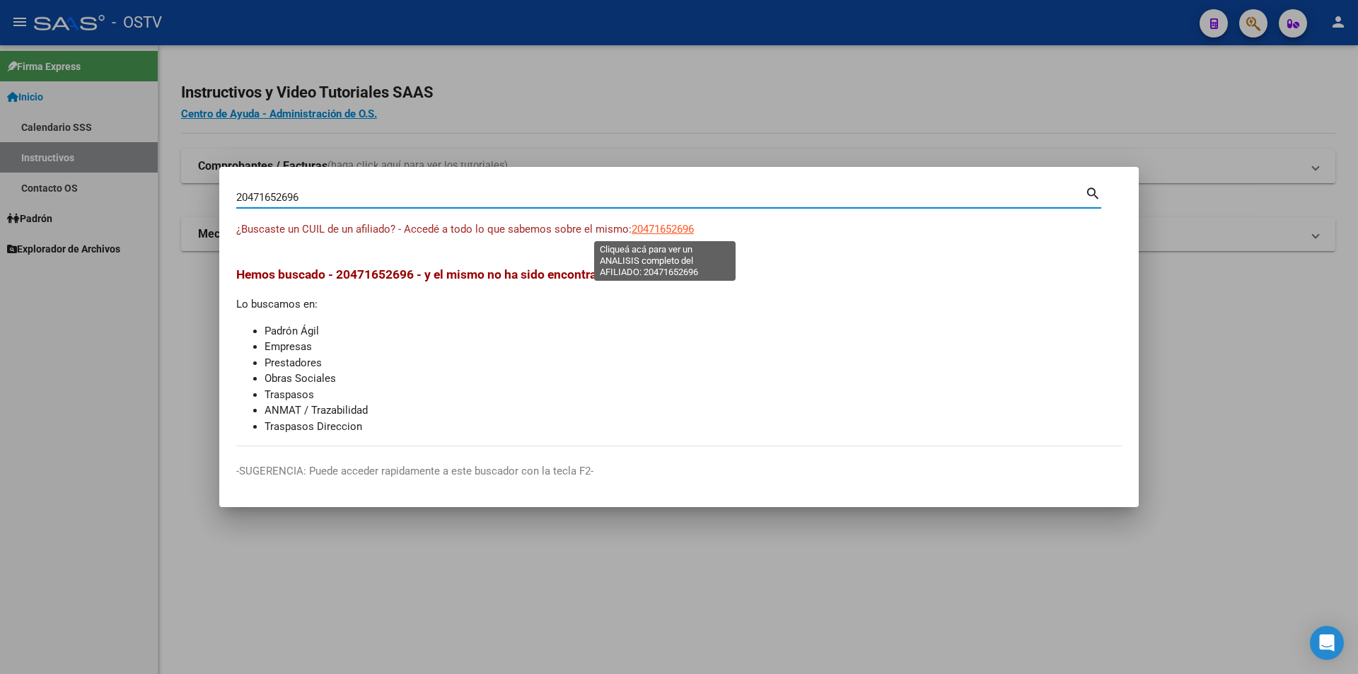
type input "20471652696"
click at [665, 226] on span "20471652696" at bounding box center [663, 229] width 62 height 13
type textarea "20471652696"
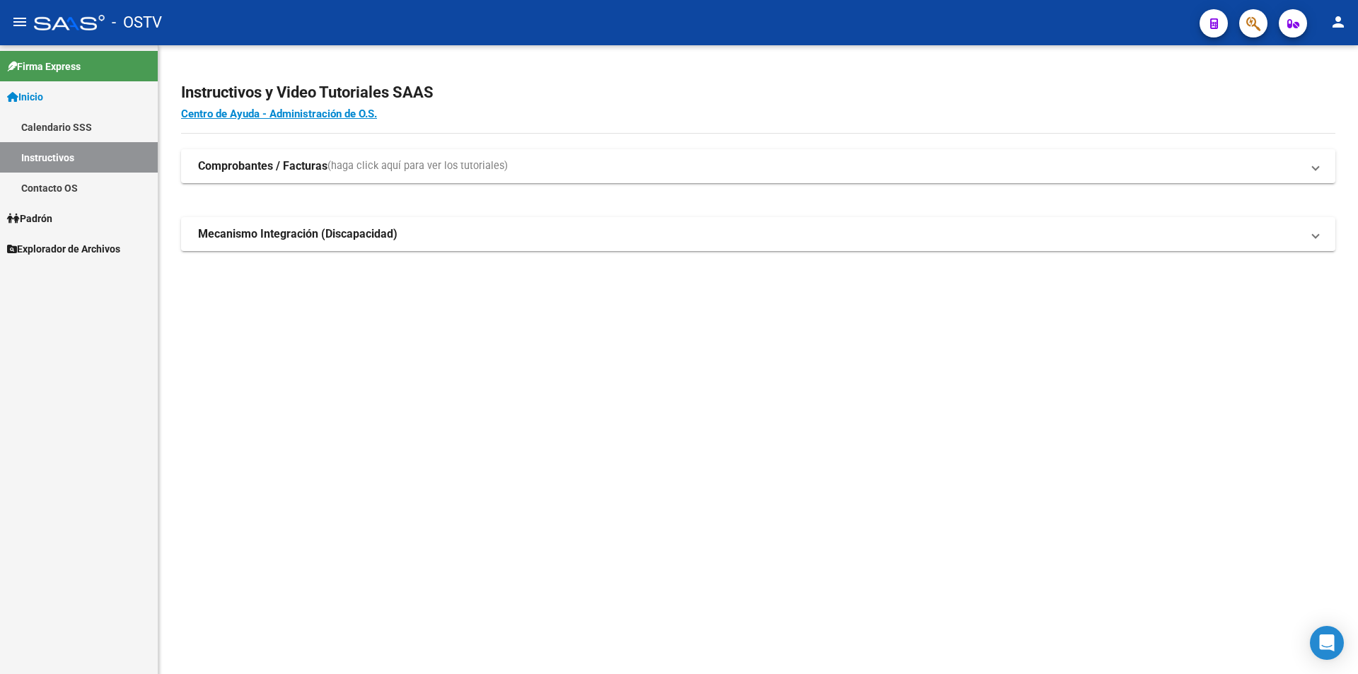
click at [1043, 478] on mat-sidenav-content "Instructivos y Video Tutoriales SAAS Centro de Ayuda - Administración de O.S. C…" at bounding box center [758, 359] width 1200 height 629
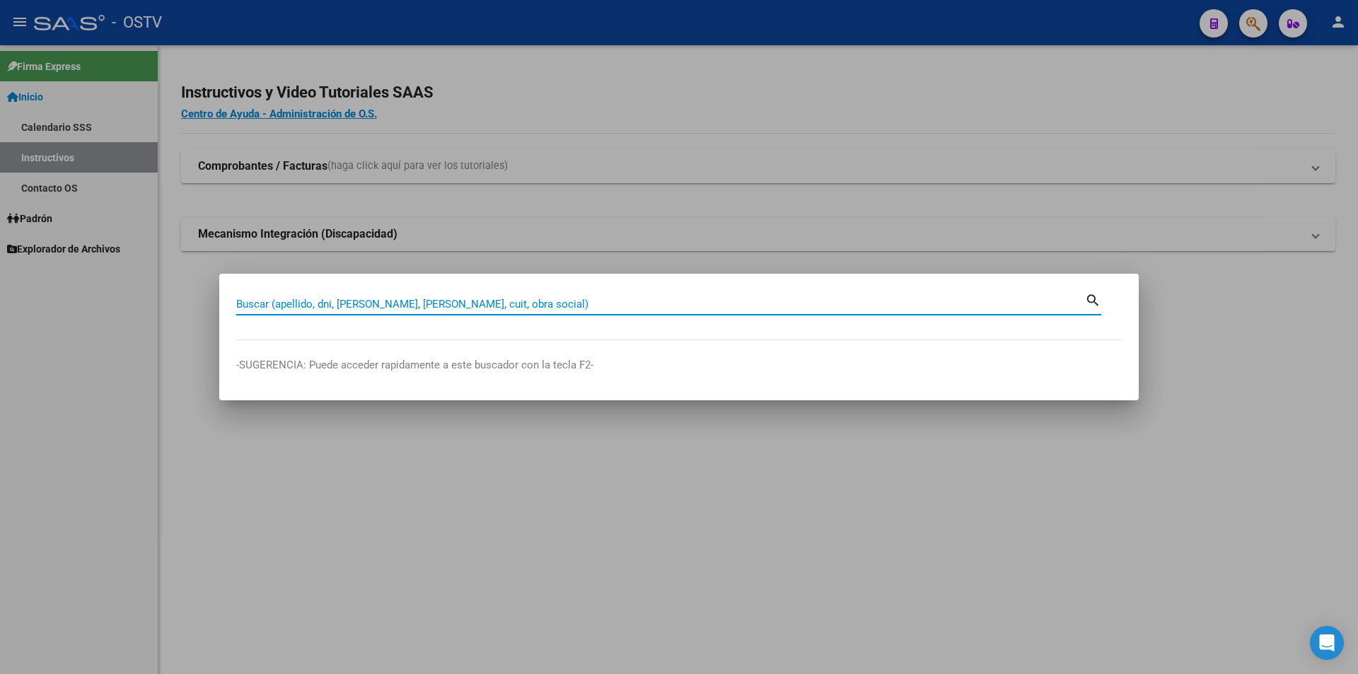
paste input "20471652696"
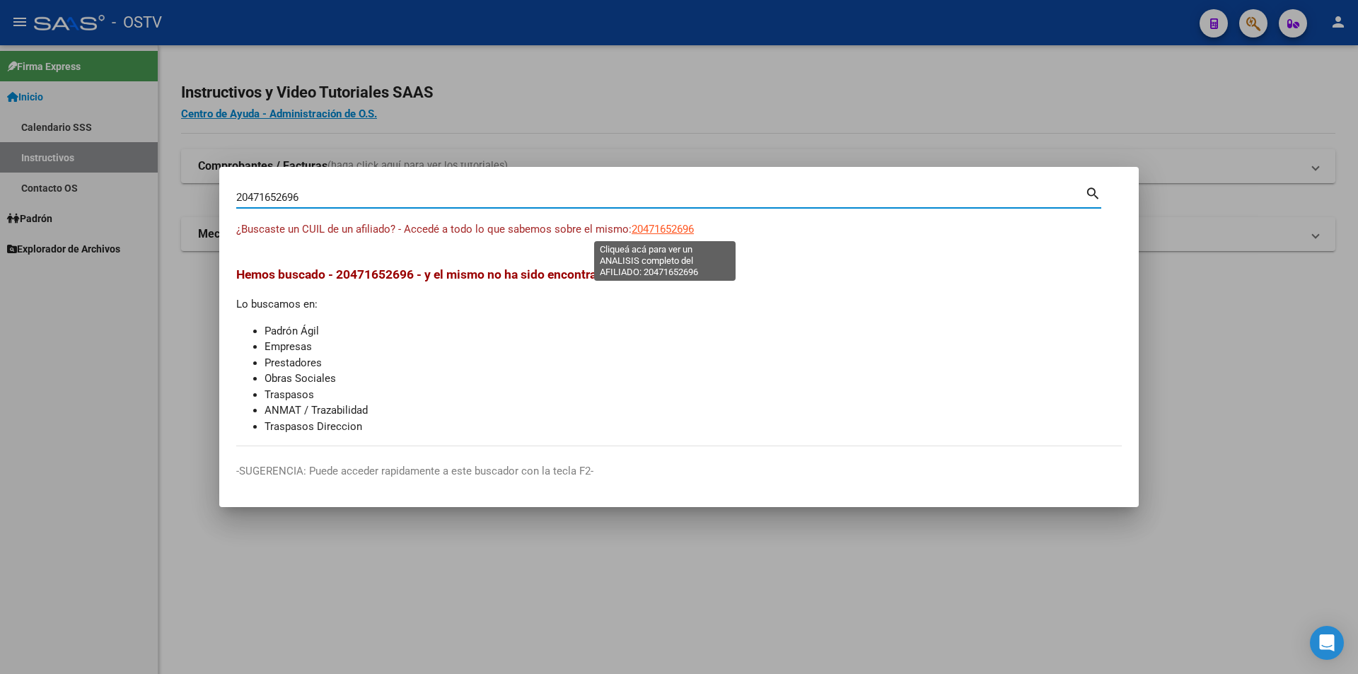
click at [644, 228] on span "20471652696" at bounding box center [663, 229] width 62 height 13
drag, startPoint x: 540, startPoint y: 199, endPoint x: -486, endPoint y: 509, distance: 1072.0
click at [0, 509] on html "menu - OSTV person Firma Express Inicio Calendario SSS Instructivos Contacto OS…" at bounding box center [679, 337] width 1358 height 674
paste input "3456882234"
type input "23456882234"
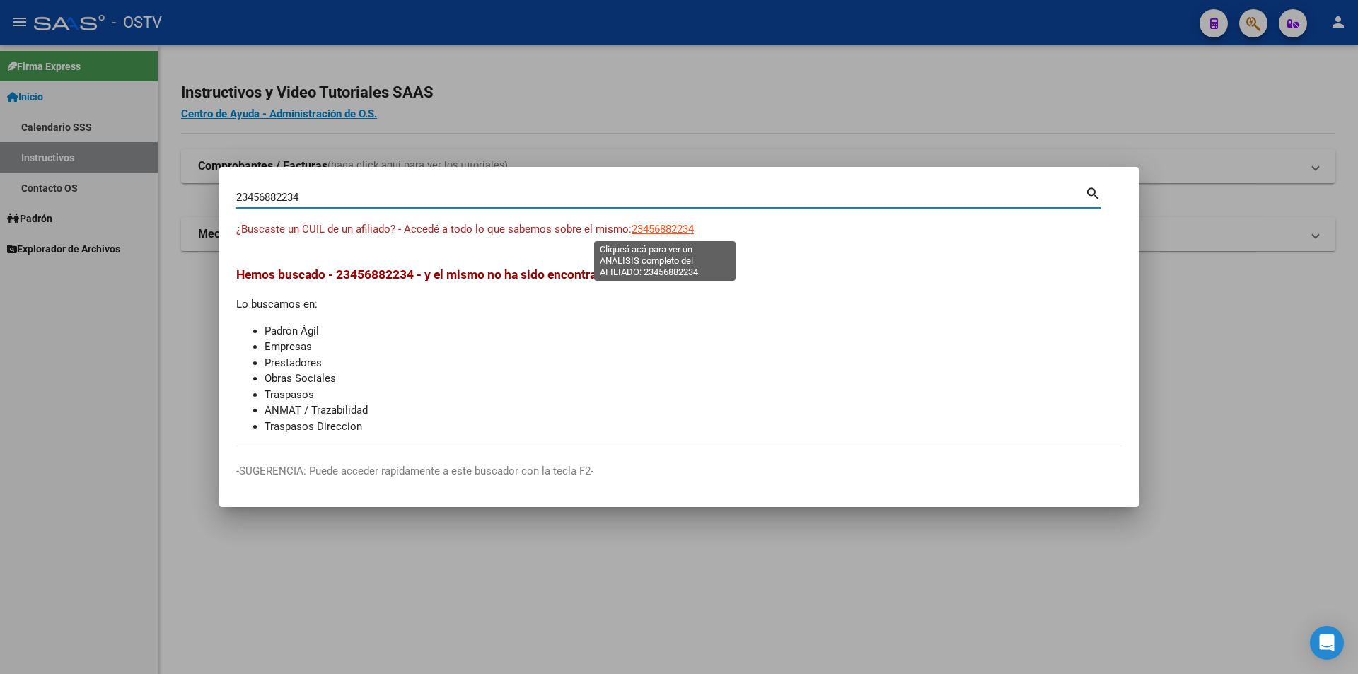
click at [685, 223] on span "23456882234" at bounding box center [663, 229] width 62 height 13
type textarea "23456882234"
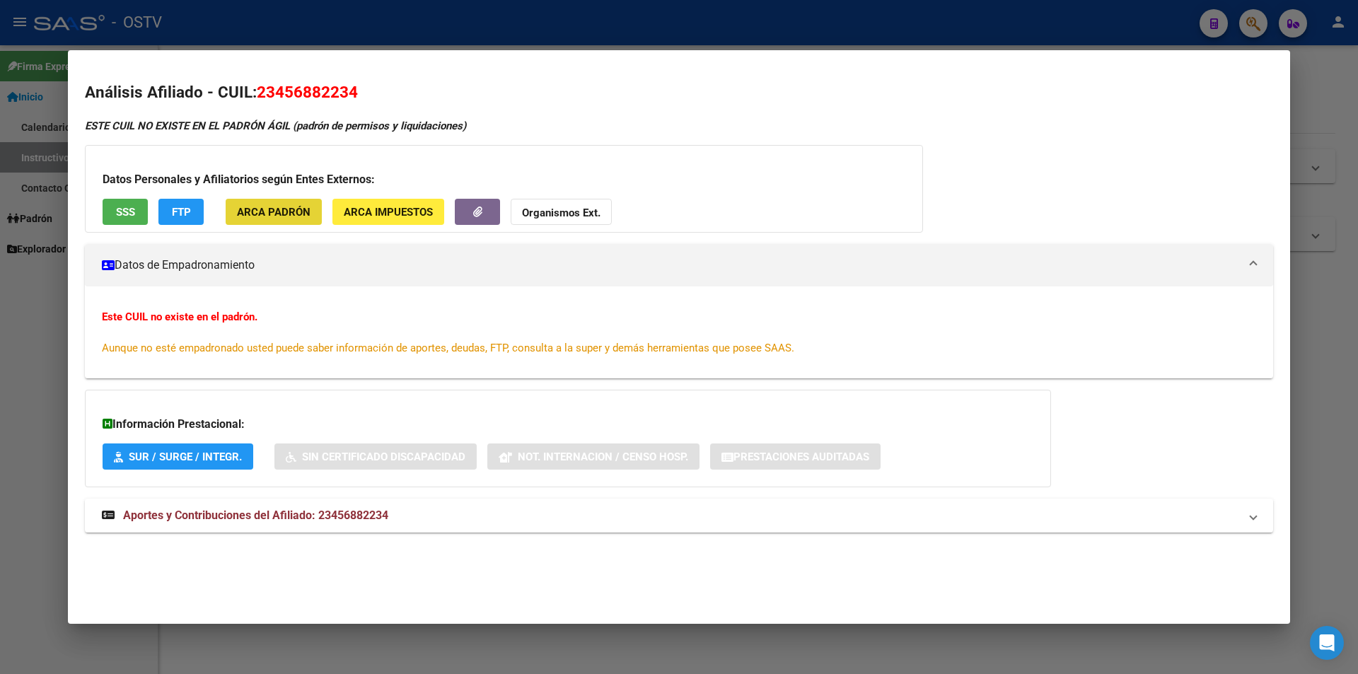
click at [299, 206] on span "ARCA Padrón" at bounding box center [274, 212] width 74 height 13
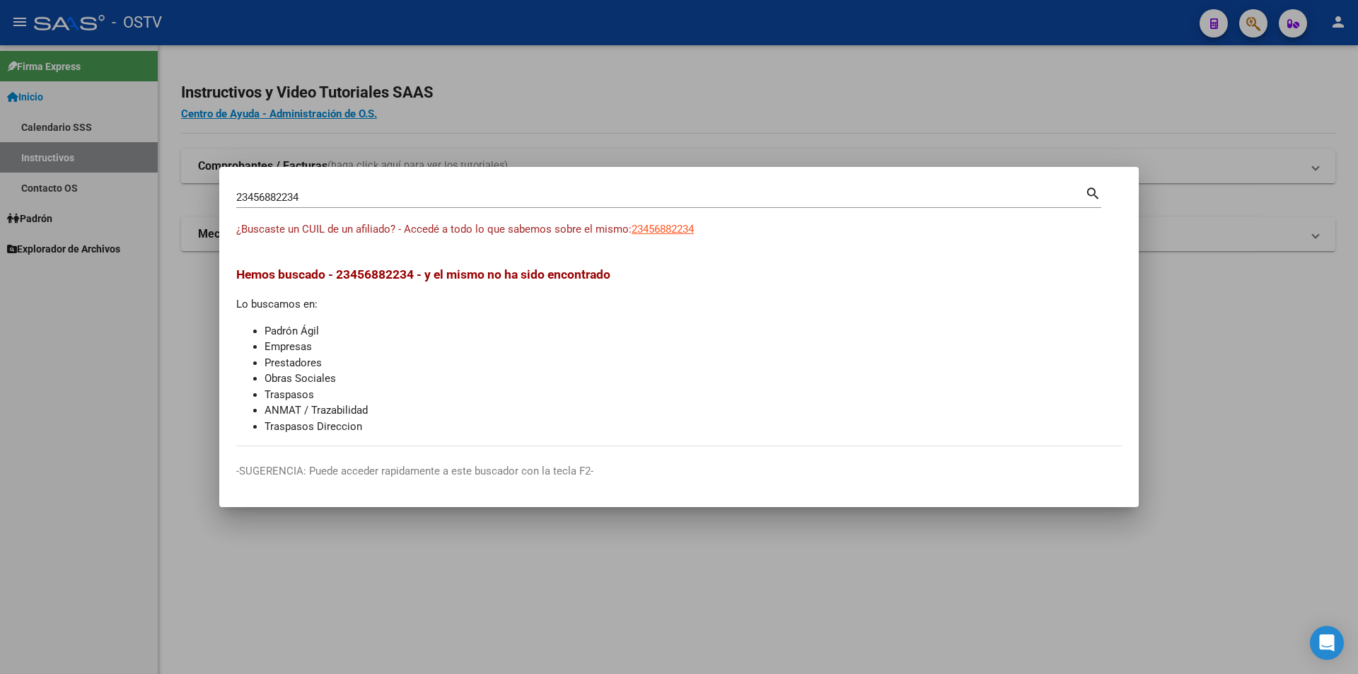
drag, startPoint x: 359, startPoint y: 206, endPoint x: 349, endPoint y: 204, distance: 10.0
click at [349, 204] on div "23456882234 [PERSON_NAME] (apellido, dni, [PERSON_NAME], [PERSON_NAME], cuit, o…" at bounding box center [660, 197] width 849 height 21
drag, startPoint x: 349, startPoint y: 202, endPoint x: -33, endPoint y: 275, distance: 389.0
click at [0, 275] on html "menu - OSTV person Firma Express Inicio Calendario SSS Instructivos Contacto OS…" at bounding box center [679, 337] width 1358 height 674
paste input "7435717883"
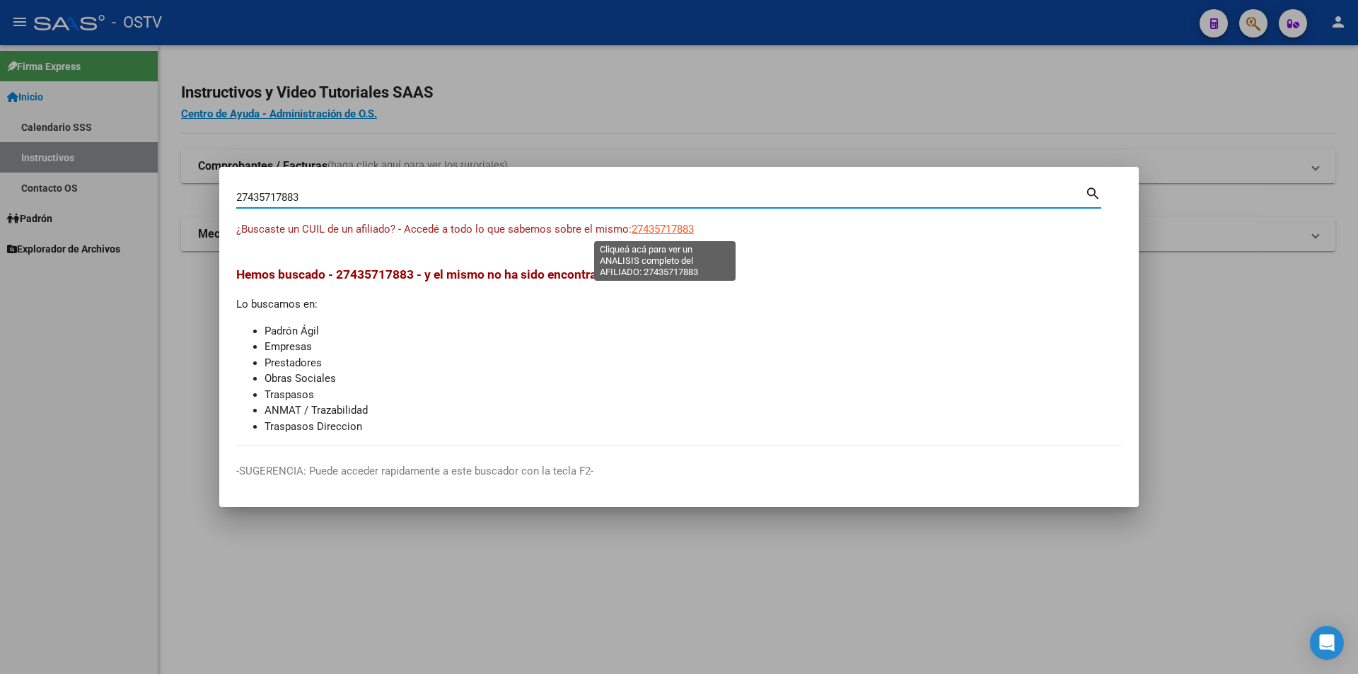
type input "27435717883"
click at [659, 228] on span "27435717883" at bounding box center [663, 229] width 62 height 13
type textarea "27435717883"
drag, startPoint x: 315, startPoint y: 192, endPoint x: -401, endPoint y: 344, distance: 731.8
click at [0, 344] on html "menu - OSTV person Firma Express Inicio Calendario SSS Instructivos Contacto OS…" at bounding box center [679, 337] width 1358 height 674
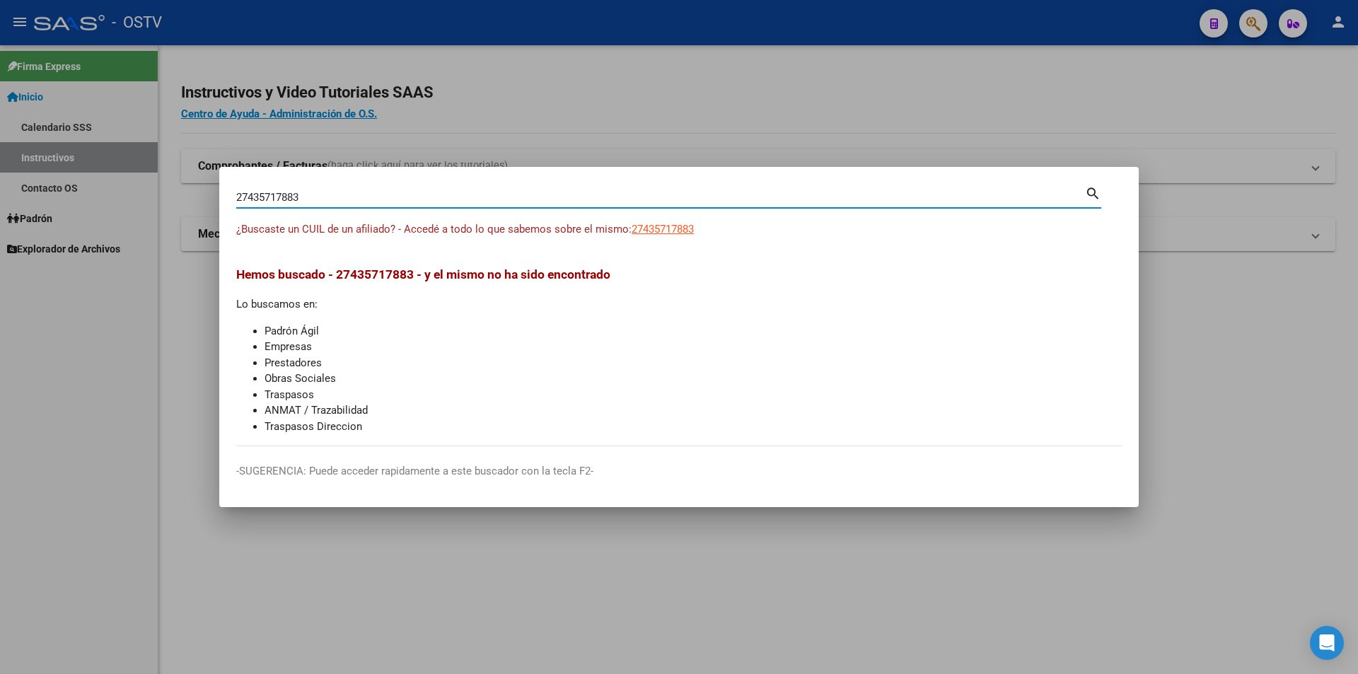
paste input "22543614"
type input "27422543614"
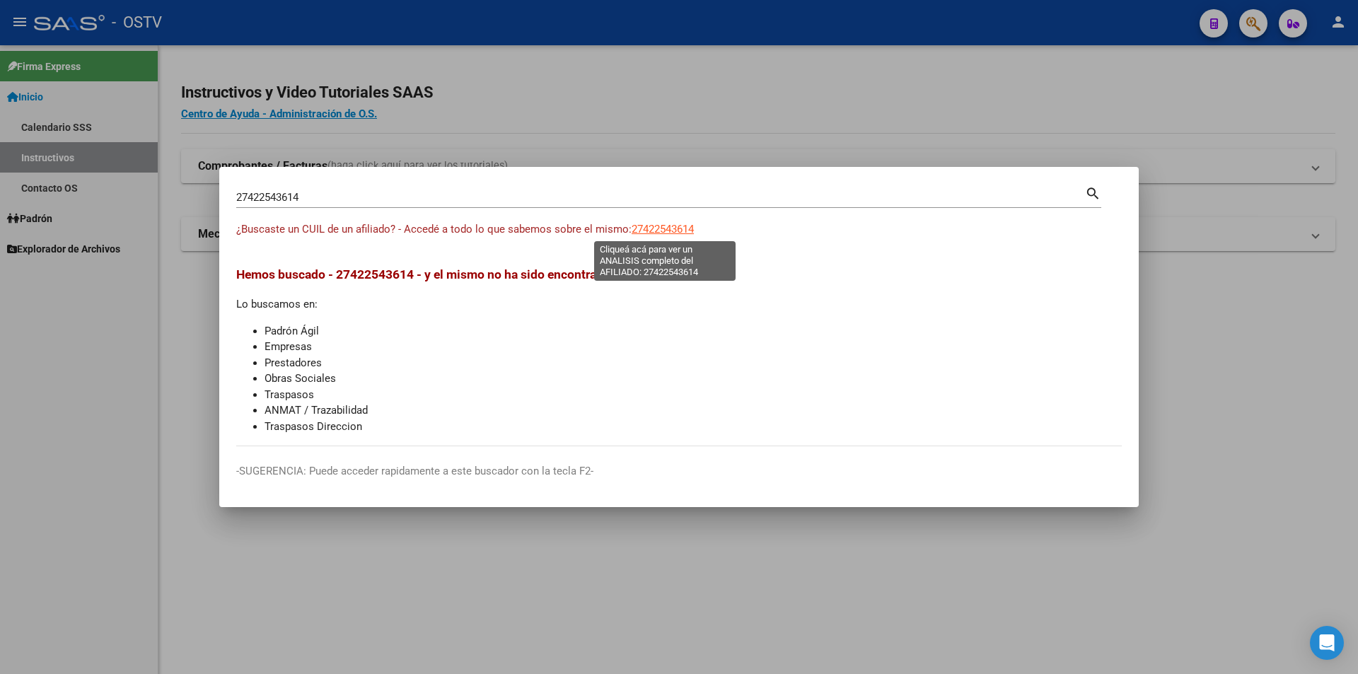
click at [656, 225] on span "27422543614" at bounding box center [663, 229] width 62 height 13
type textarea "27422543614"
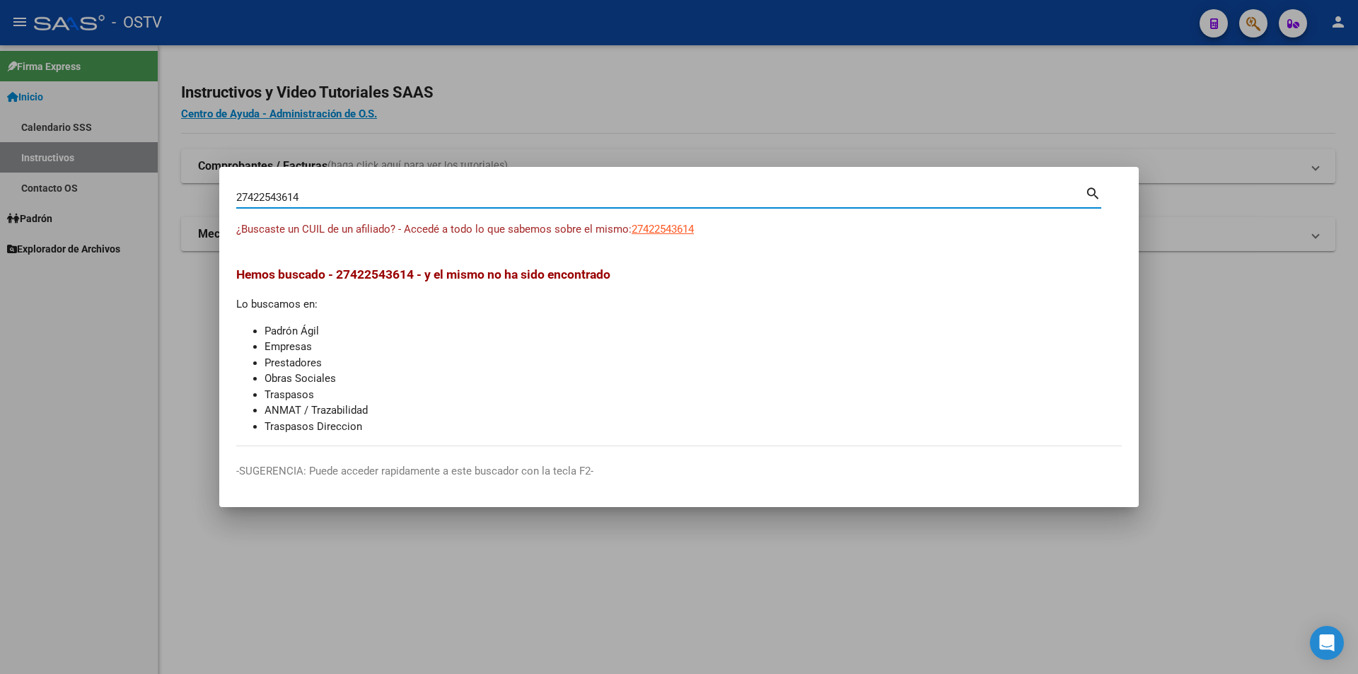
drag, startPoint x: 319, startPoint y: 192, endPoint x: -16, endPoint y: 167, distance: 335.5
click at [0, 167] on html "menu - OSTV person Firma Express Inicio Calendario SSS Instructivos Contacto OS…" at bounding box center [679, 337] width 1358 height 674
paste input "0315003793"
type input "20315003793"
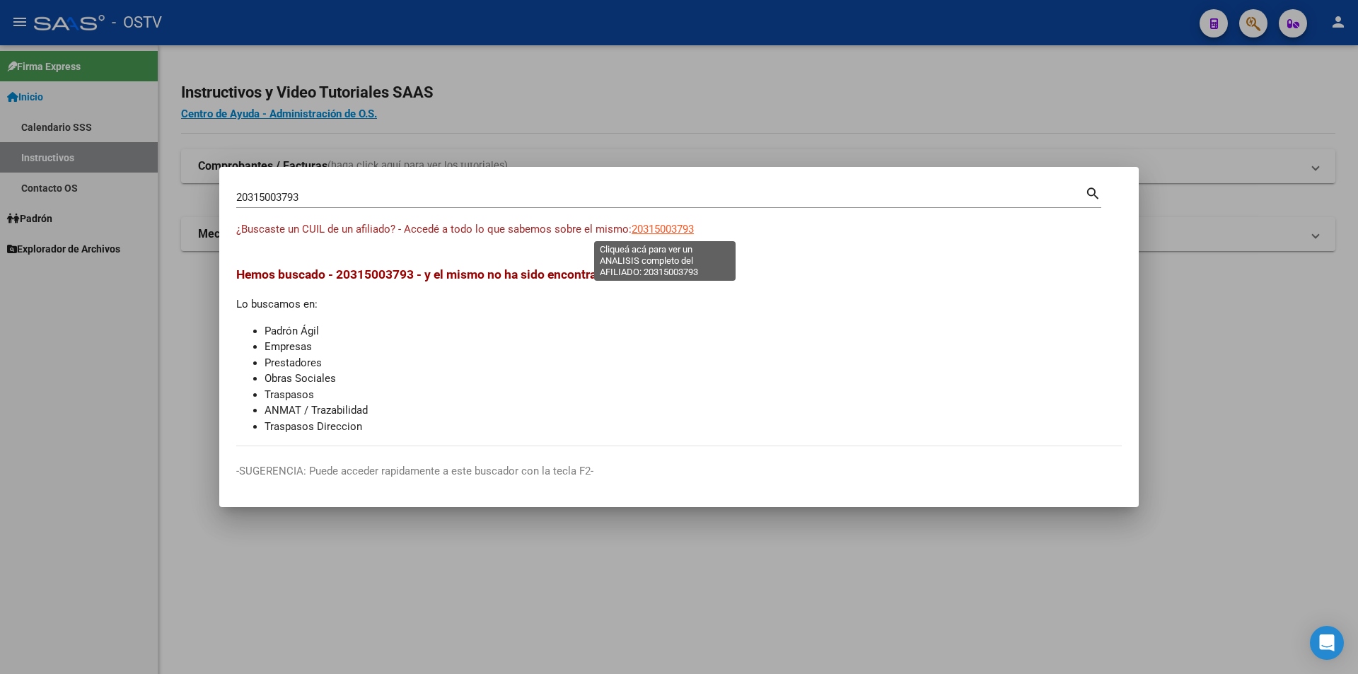
click at [661, 223] on span "20315003793" at bounding box center [663, 229] width 62 height 13
type textarea "20315003793"
